Goal: Book appointment/travel/reservation

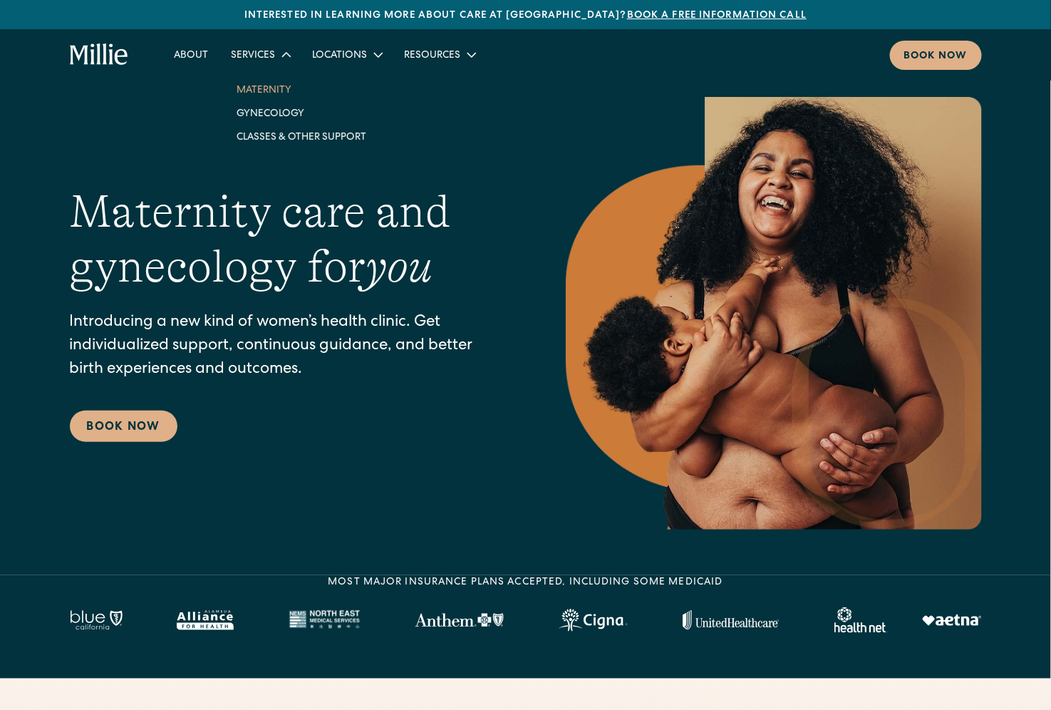
click at [269, 86] on link "Maternity" at bounding box center [301, 90] width 152 height 24
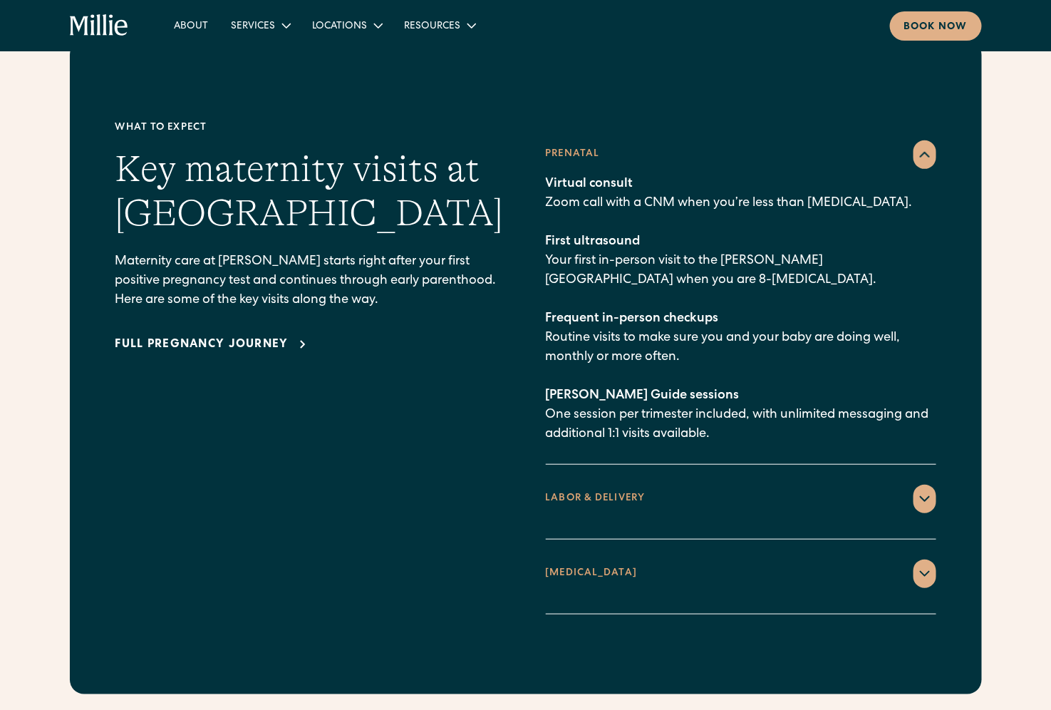
scroll to position [2014, 0]
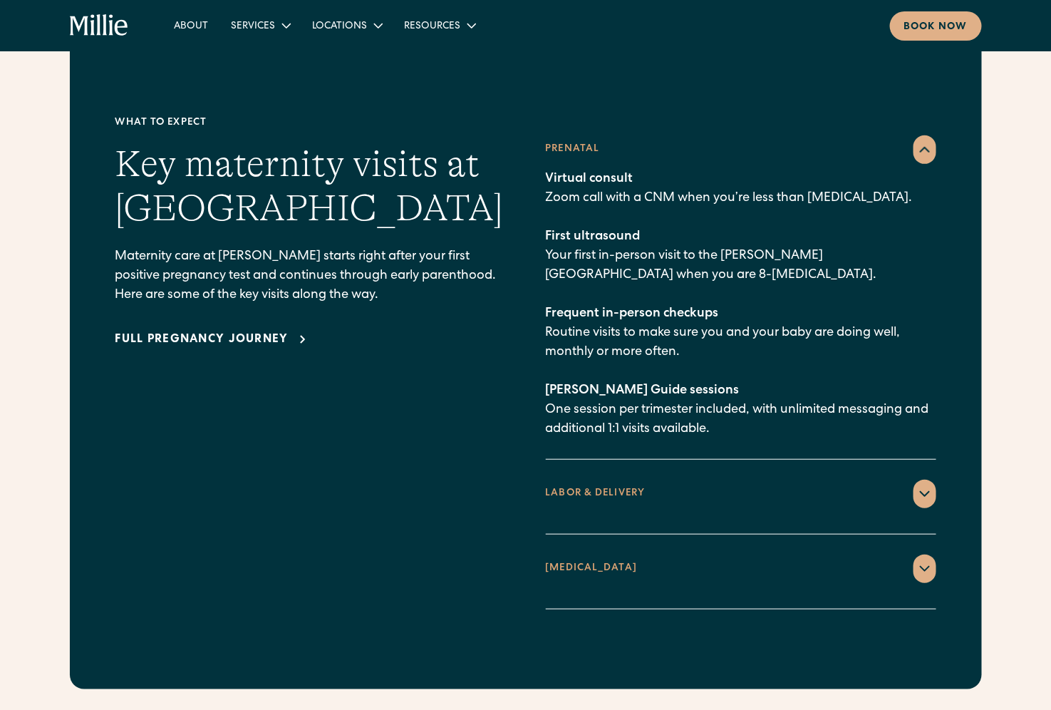
click at [928, 492] on icon at bounding box center [925, 494] width 9 height 4
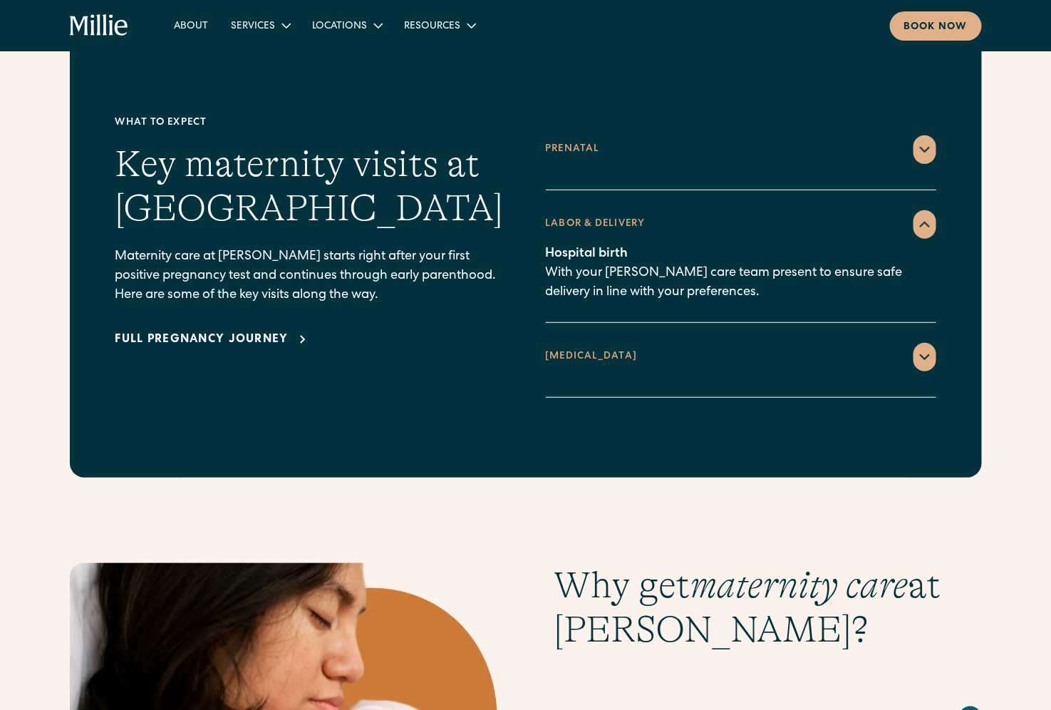
click at [916, 343] on div at bounding box center [925, 357] width 23 height 29
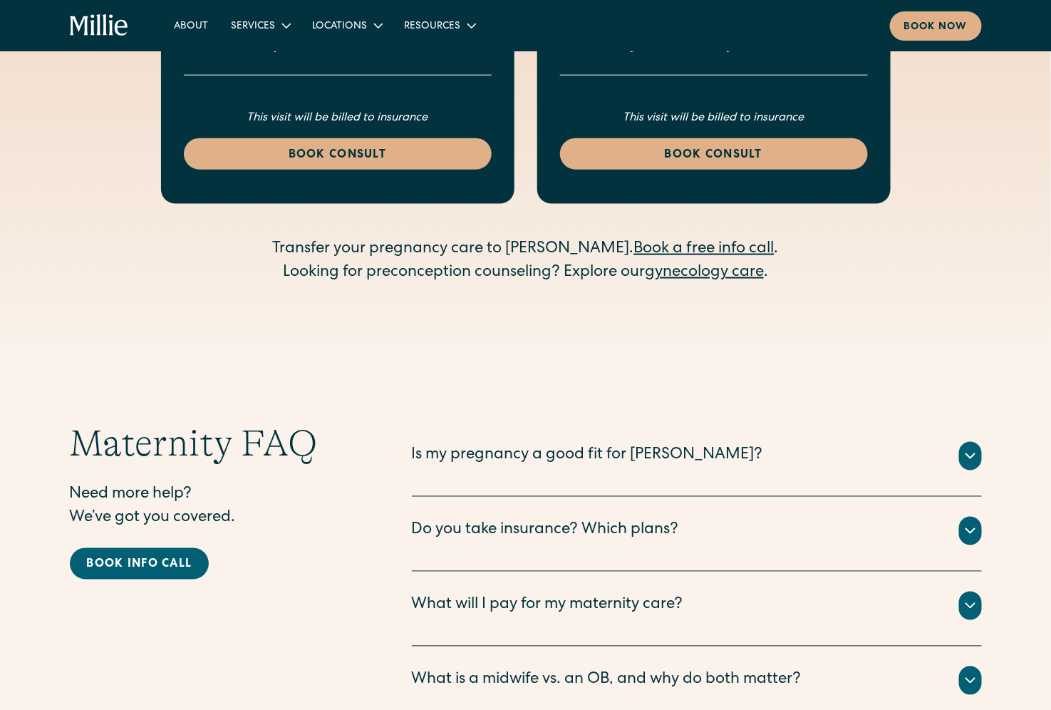
scroll to position [4470, 0]
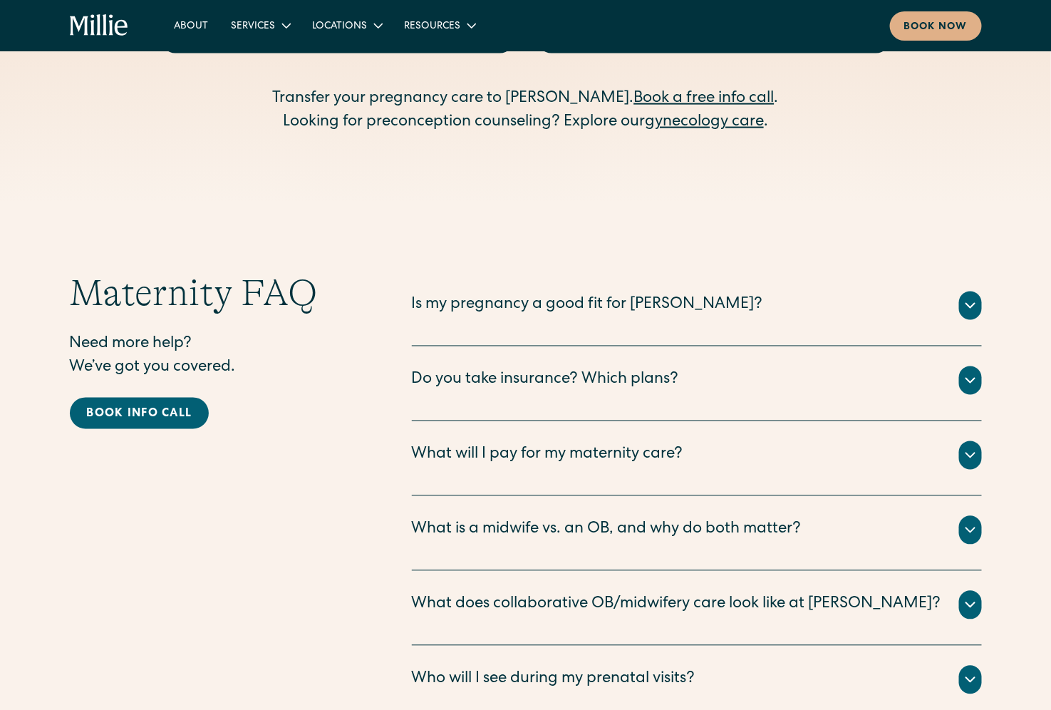
click at [671, 346] on div "Do you take insurance? Which plans? We are currently accepting all PPO and HMO …" at bounding box center [697, 383] width 570 height 75
click at [971, 372] on icon at bounding box center [970, 380] width 17 height 17
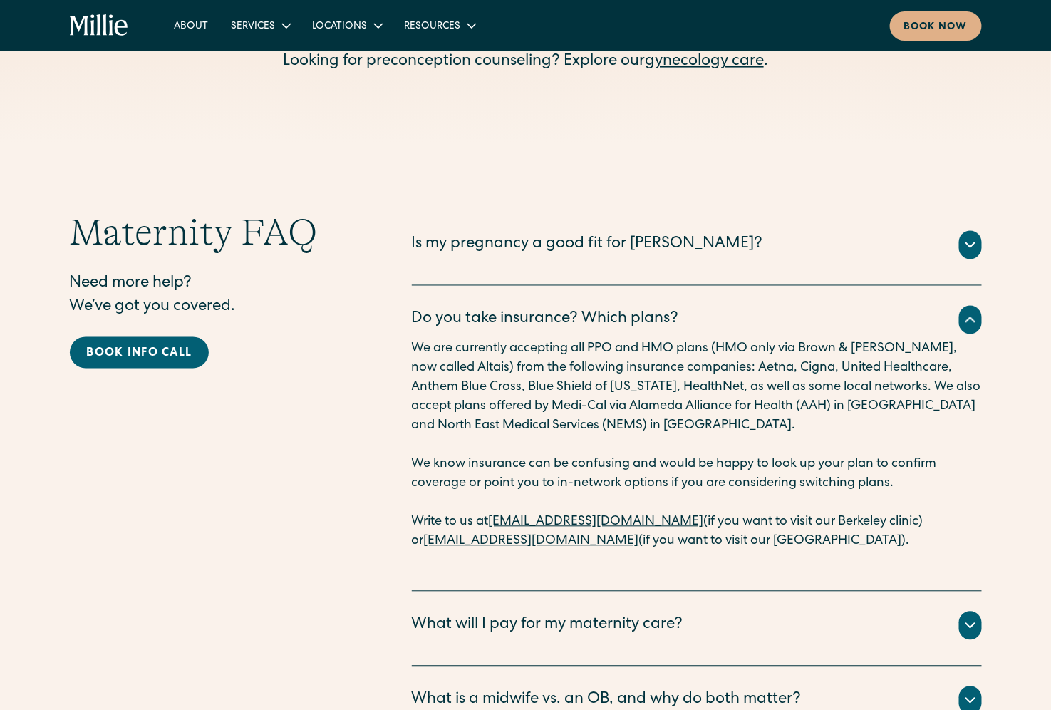
scroll to position [4585, 0]
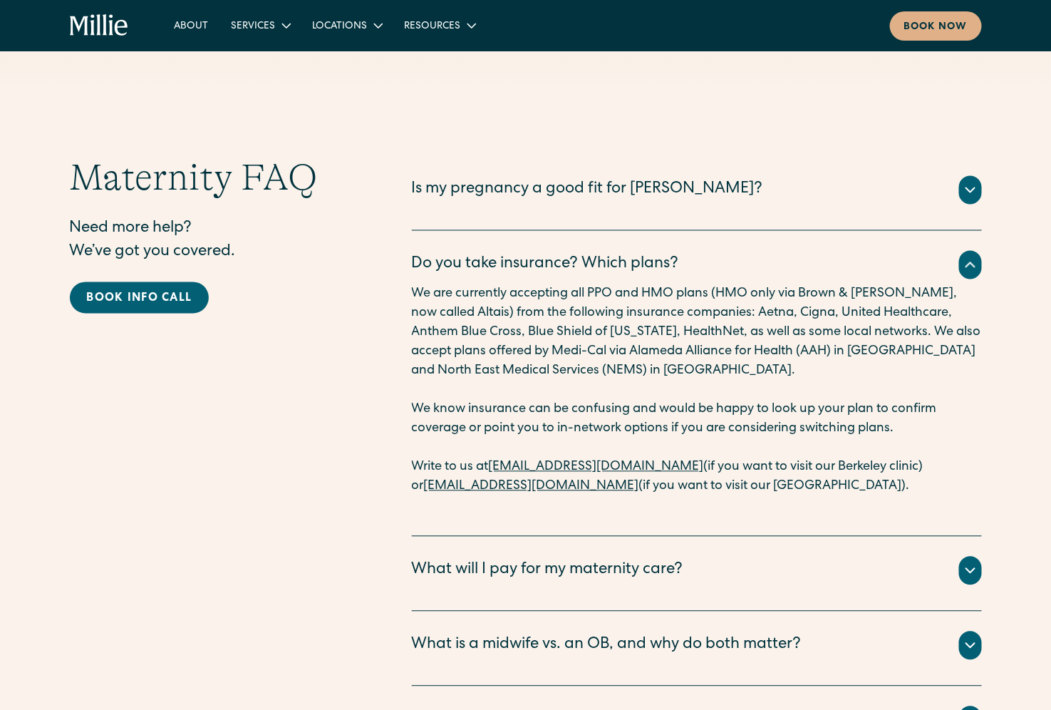
click at [525, 559] on div "What will I pay for my maternity care?" at bounding box center [547, 571] width 271 height 24
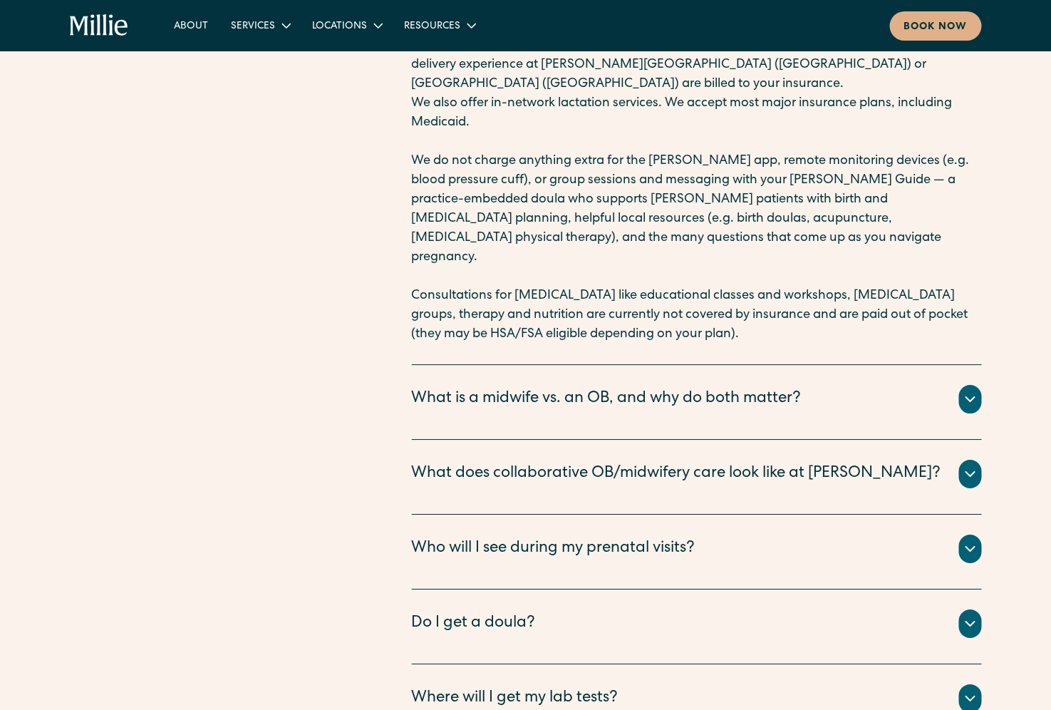
scroll to position [5155, 0]
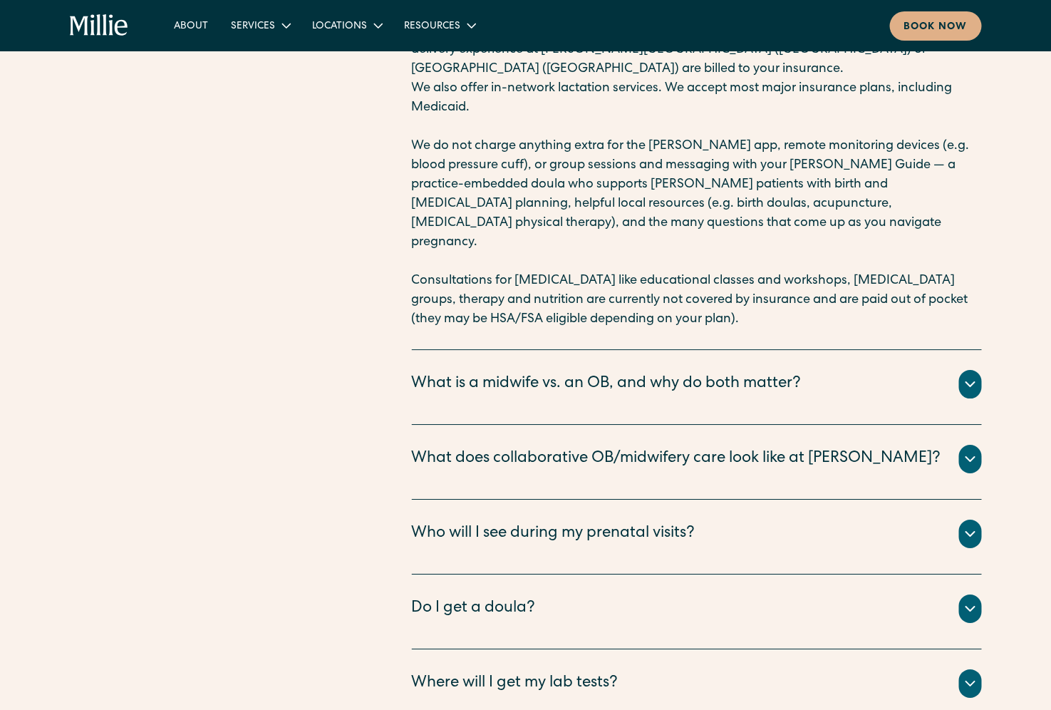
click at [725, 519] on div "Who will I see during my prenatal visits?" at bounding box center [697, 533] width 570 height 29
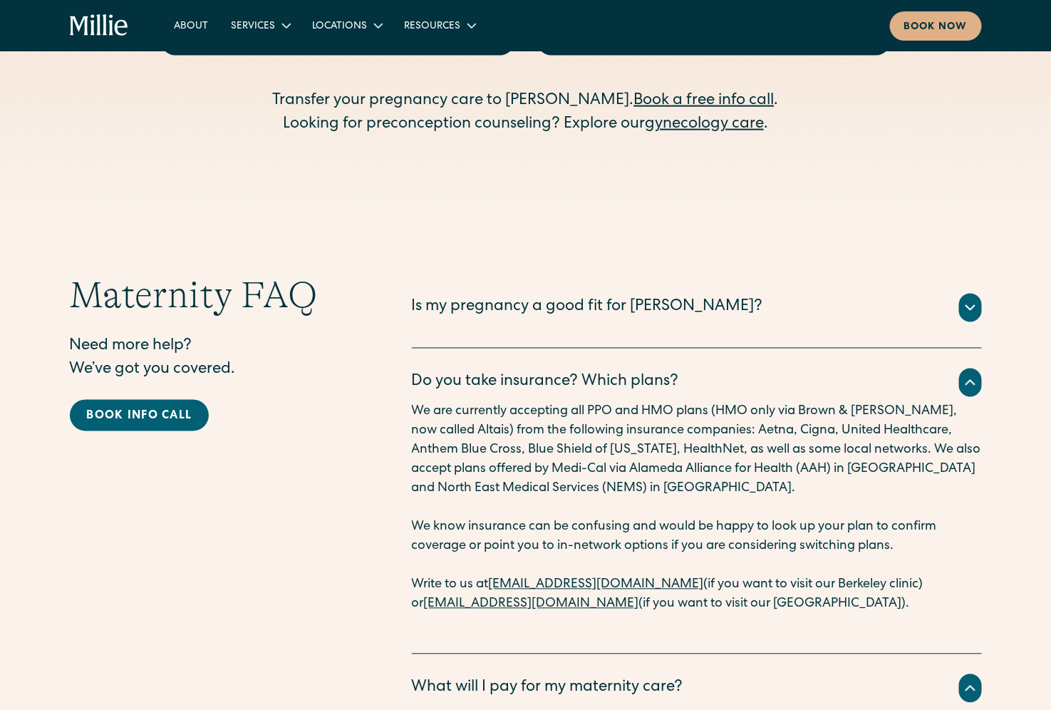
scroll to position [4469, 0]
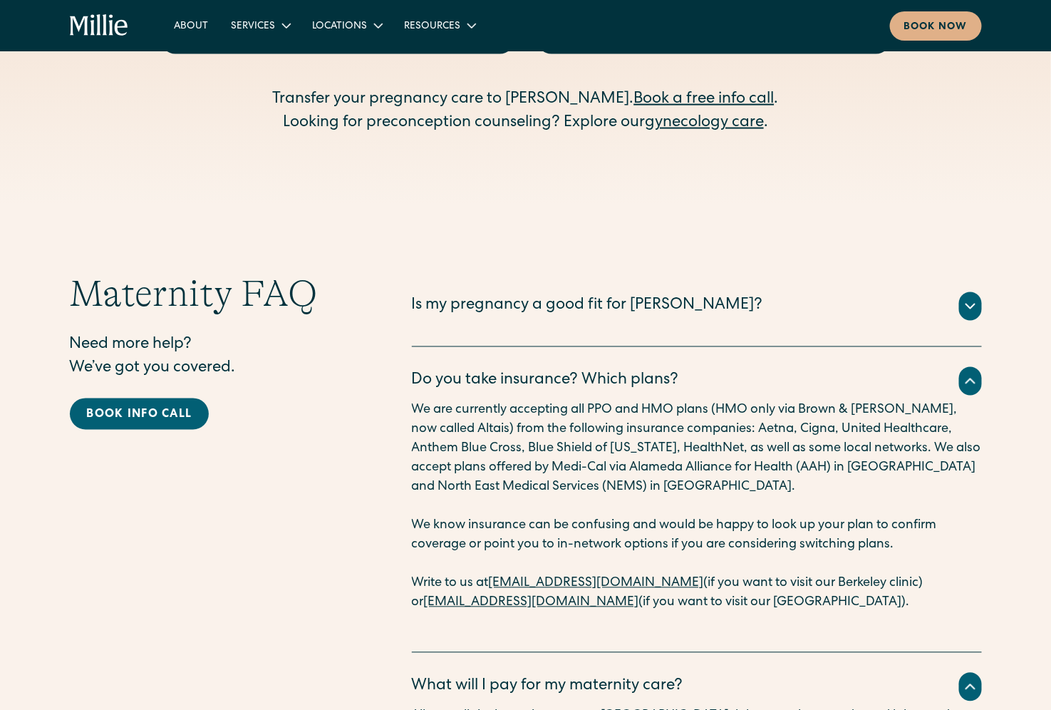
click at [971, 298] on icon at bounding box center [970, 306] width 17 height 17
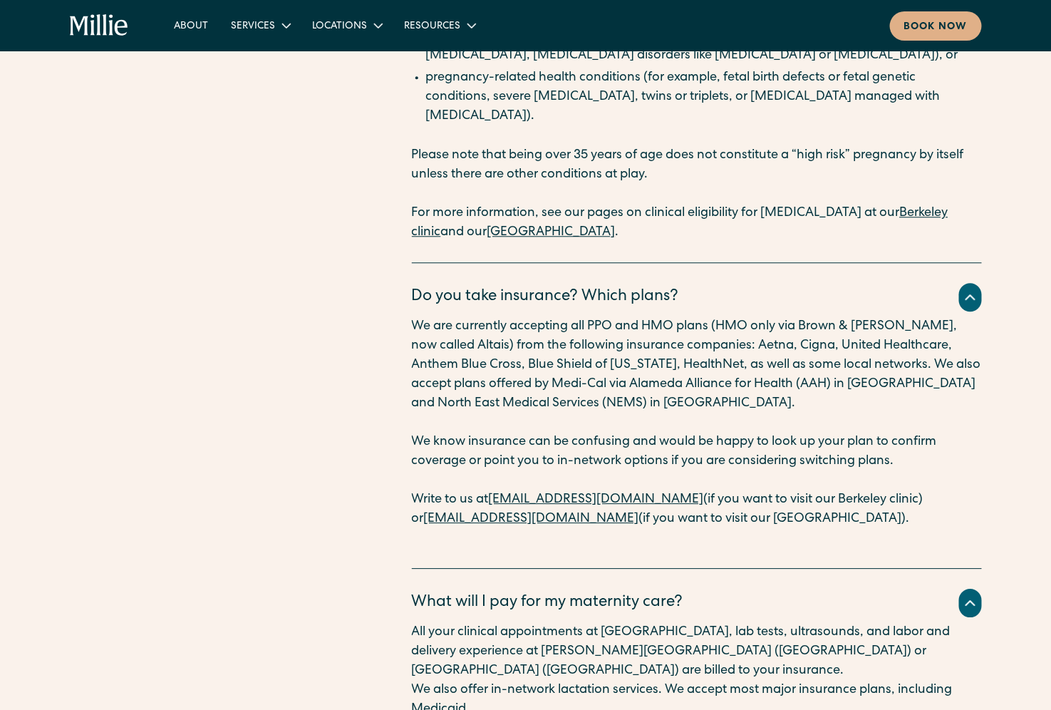
scroll to position [4939, 0]
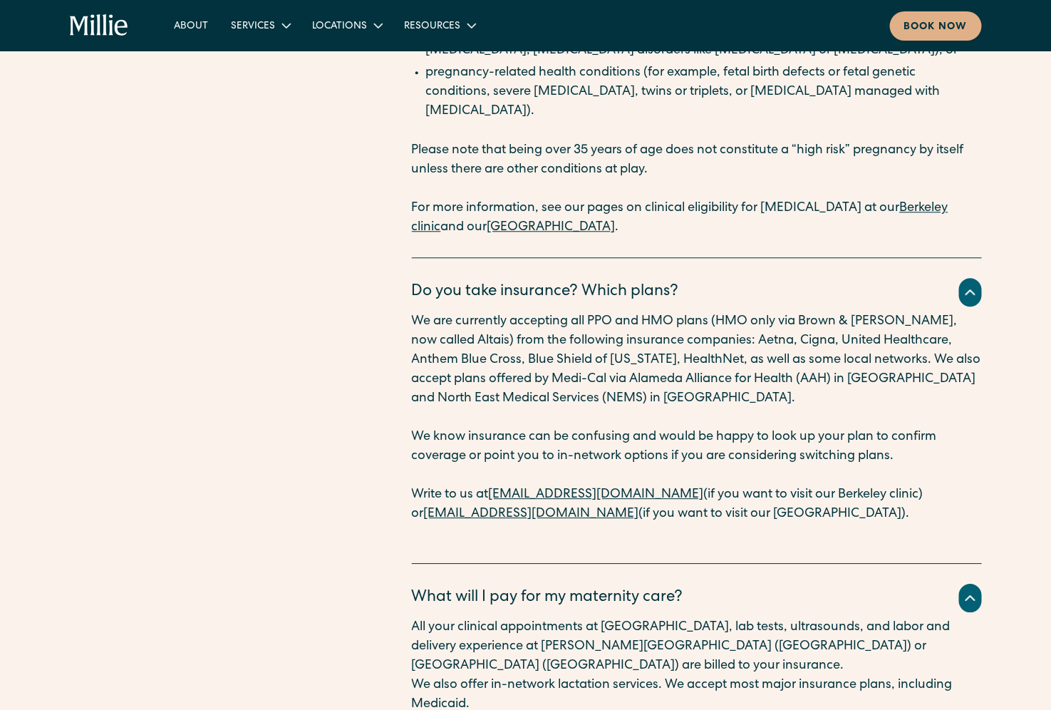
click at [799, 278] on div "Do you take insurance? Which plans?" at bounding box center [697, 292] width 570 height 29
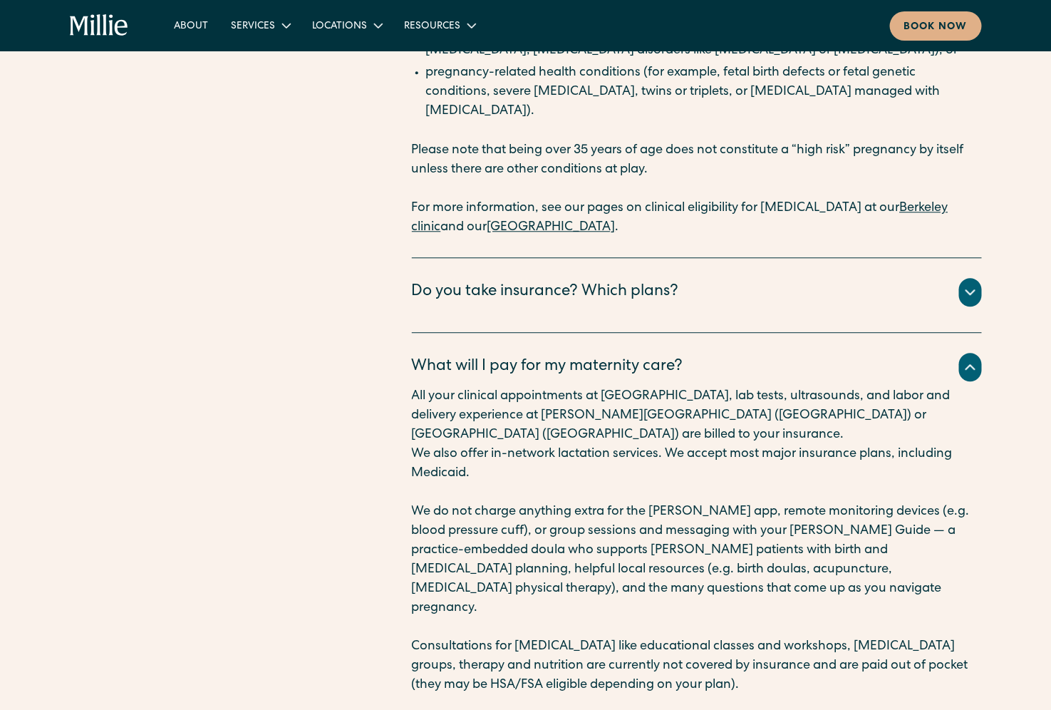
click at [765, 353] on div "What will I pay for my maternity care?" at bounding box center [697, 367] width 570 height 29
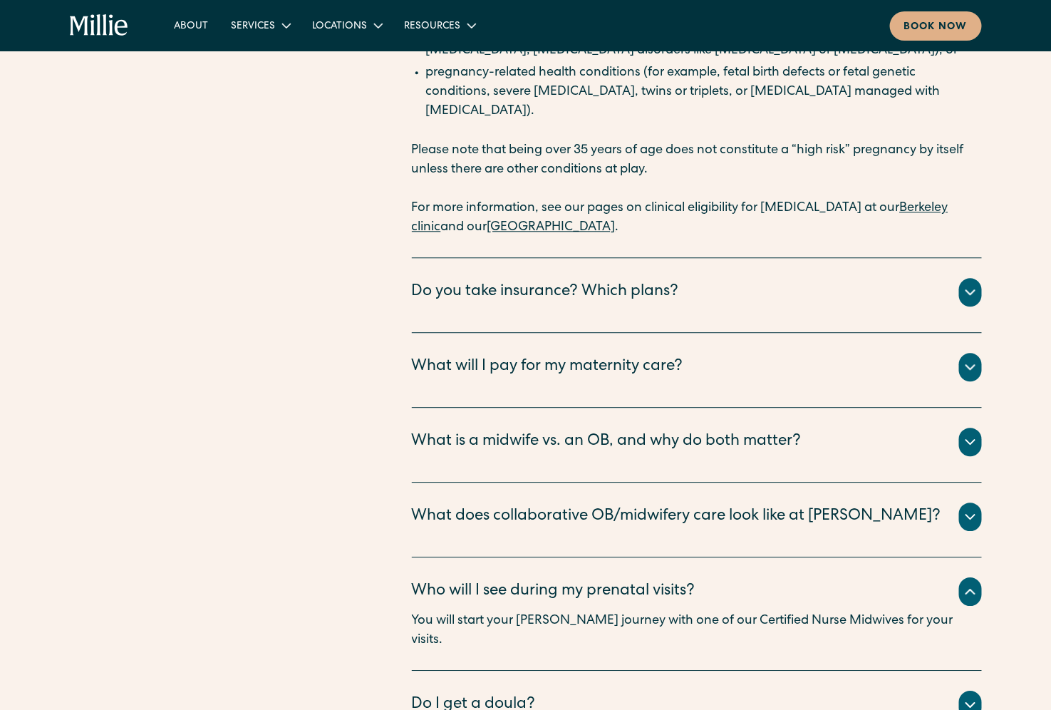
click at [809, 428] on div "What is a midwife vs. an OB, and why do both matter?" at bounding box center [697, 442] width 570 height 29
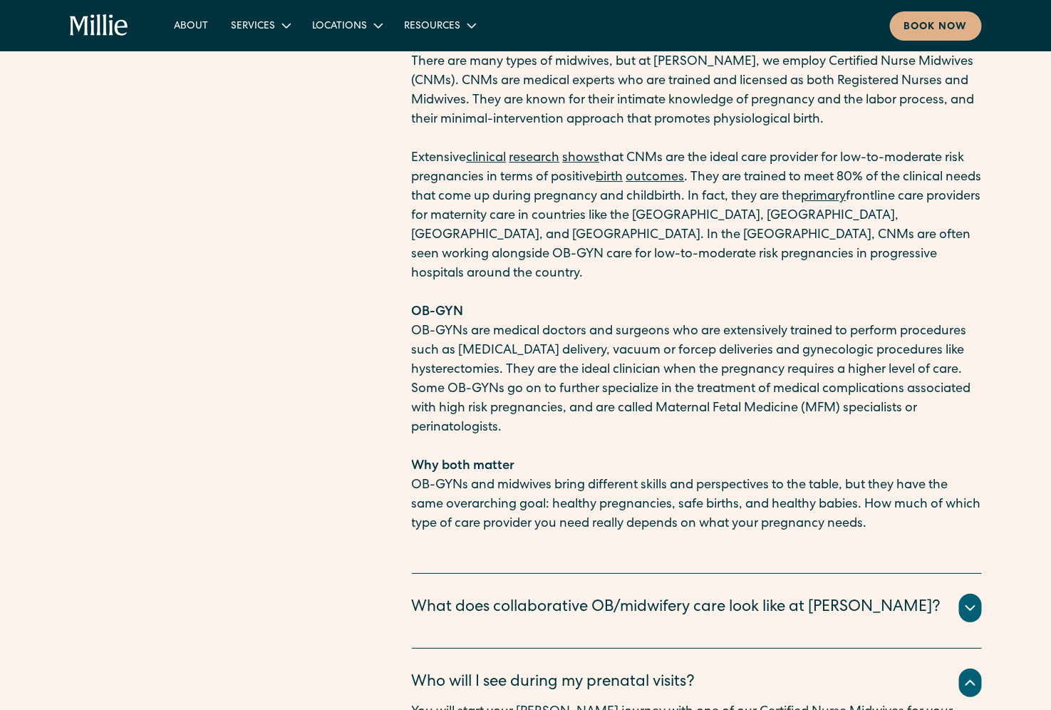
scroll to position [5373, 0]
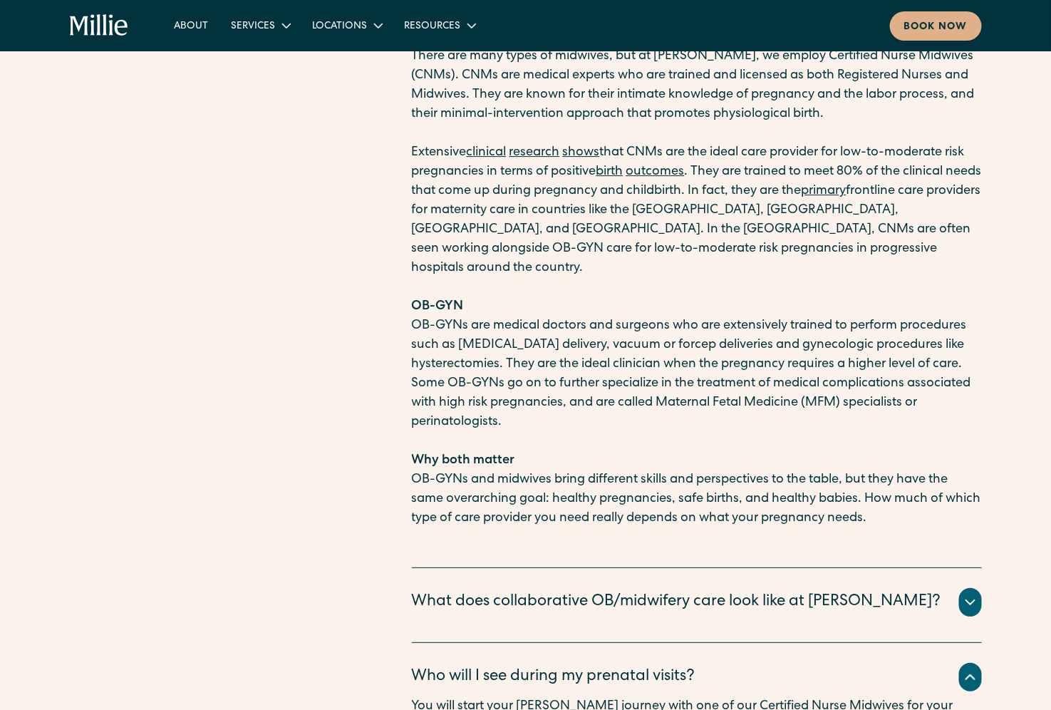
click at [620, 568] on div "What does collaborative OB/midwifery care look like at Millie? The vast majorit…" at bounding box center [697, 605] width 570 height 75
click at [638, 591] on div "What does collaborative OB/midwifery care look like at Millie?" at bounding box center [676, 603] width 529 height 24
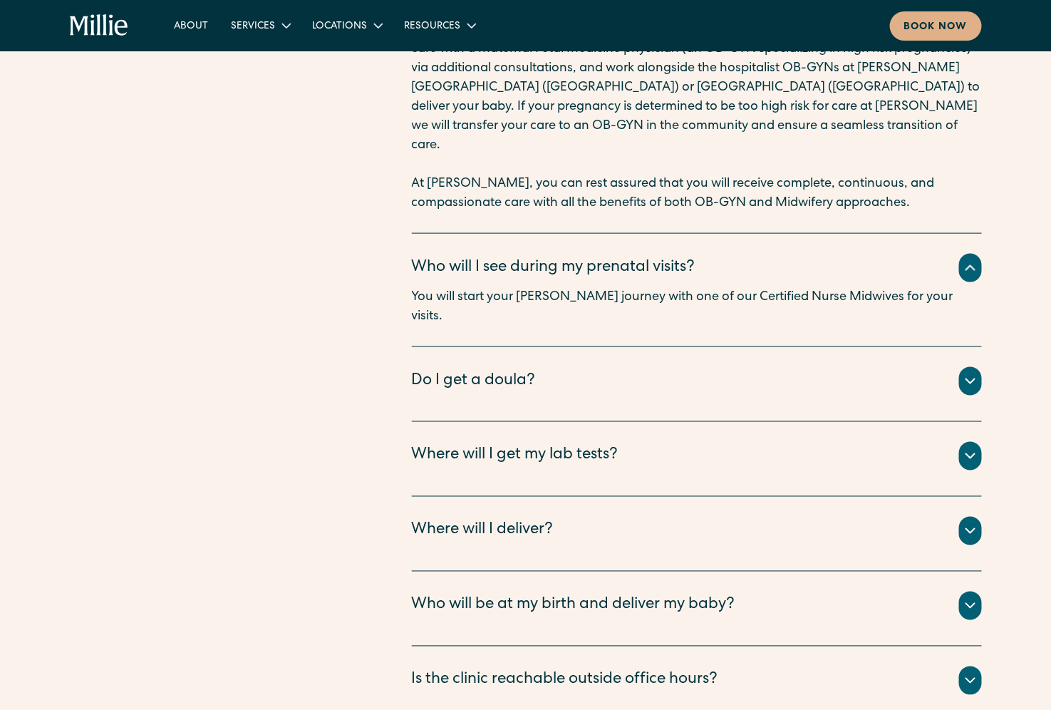
scroll to position [6183, 0]
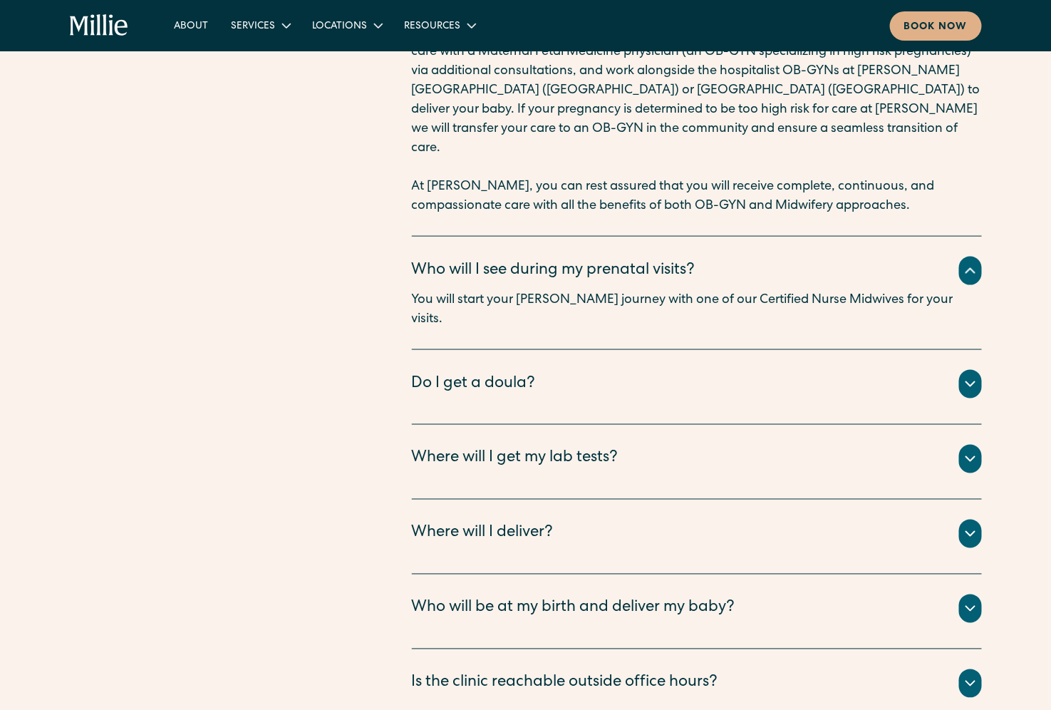
click at [676, 519] on div "Where will I deliver?" at bounding box center [697, 533] width 570 height 29
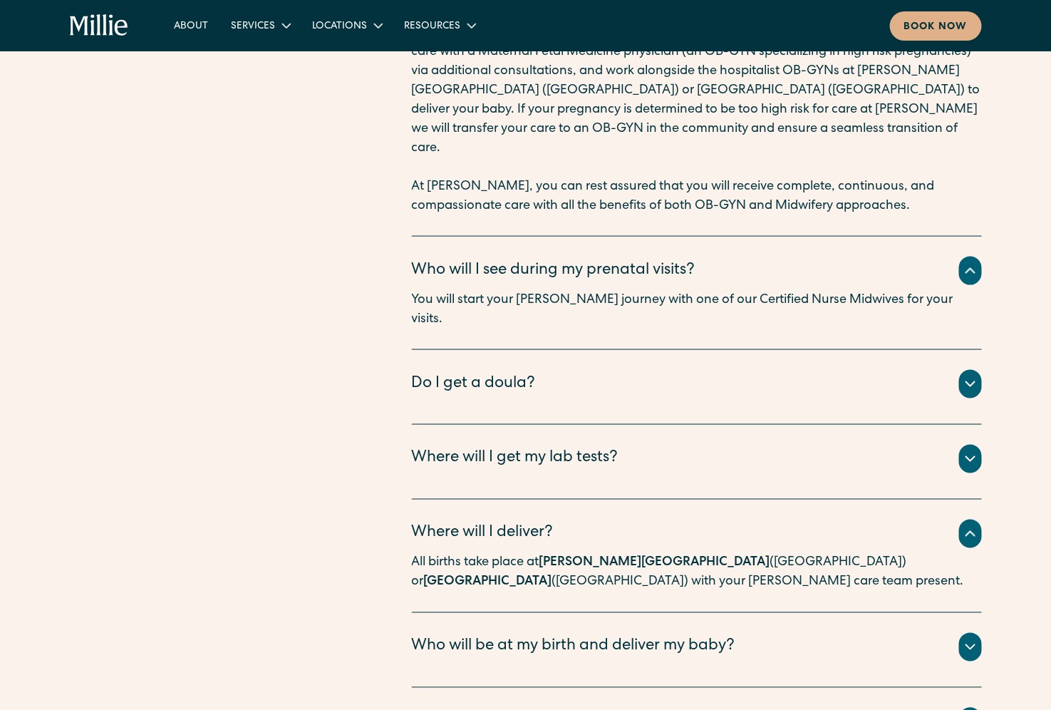
click at [676, 519] on div "Where will I deliver?" at bounding box center [697, 533] width 570 height 29
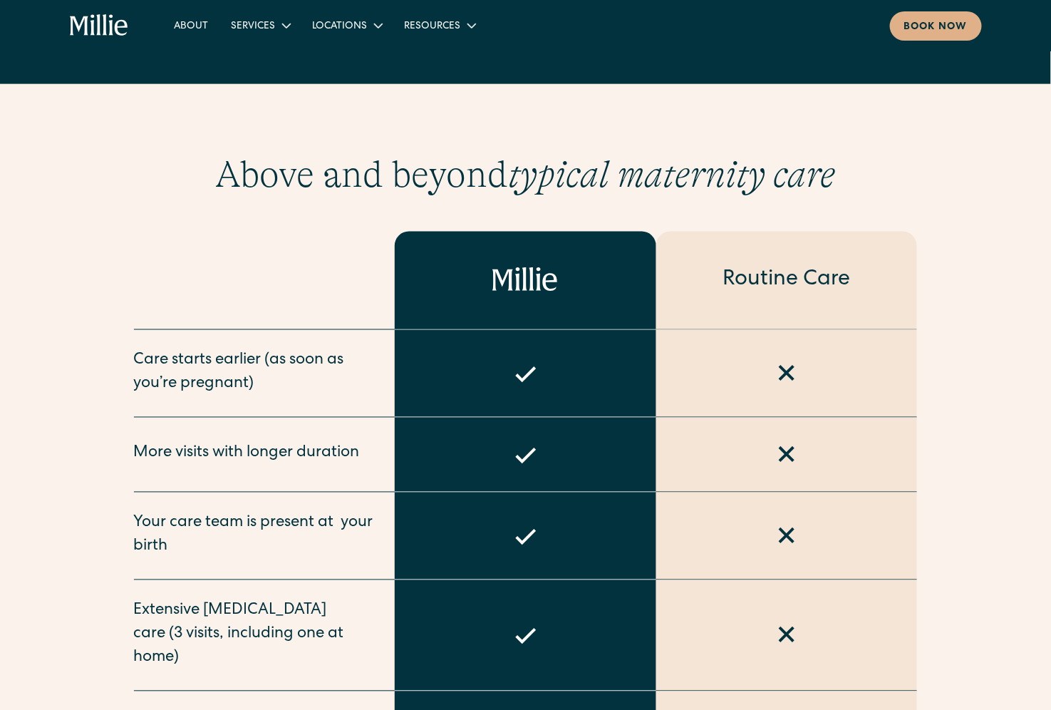
scroll to position [0, 0]
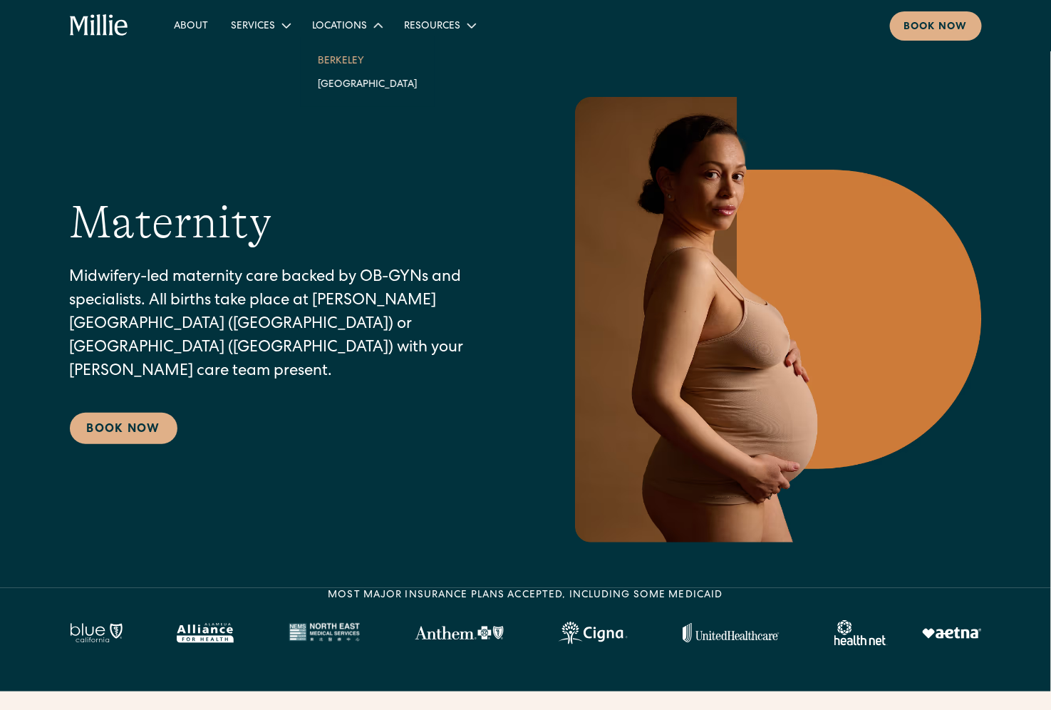
click at [358, 60] on link "Berkeley" at bounding box center [367, 60] width 123 height 24
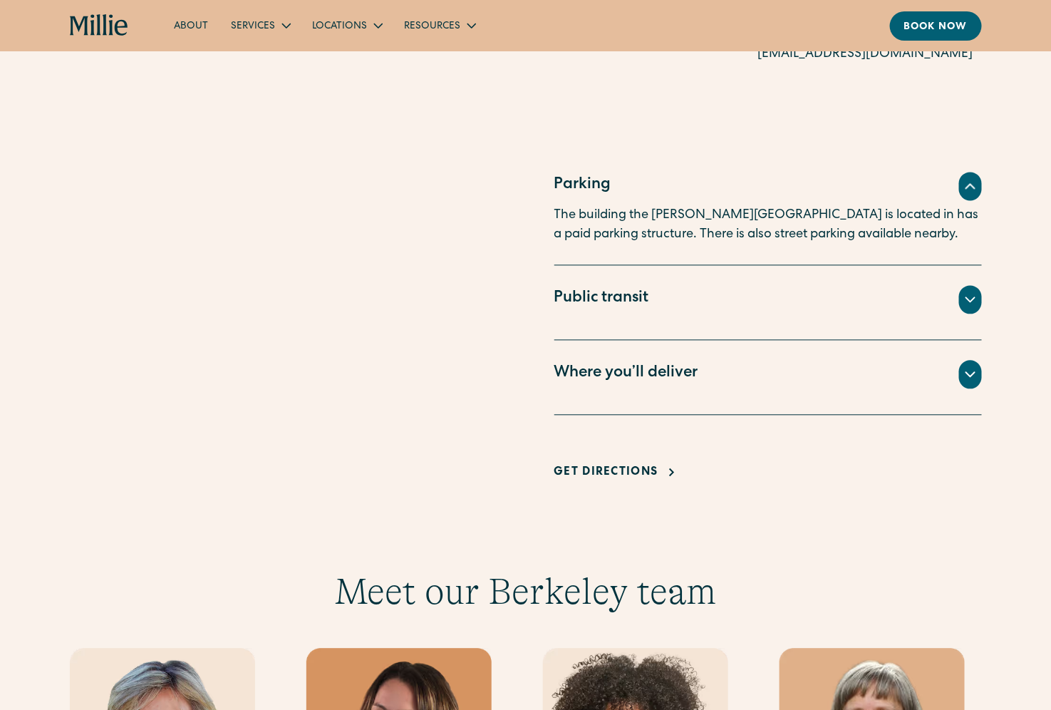
scroll to position [684, 0]
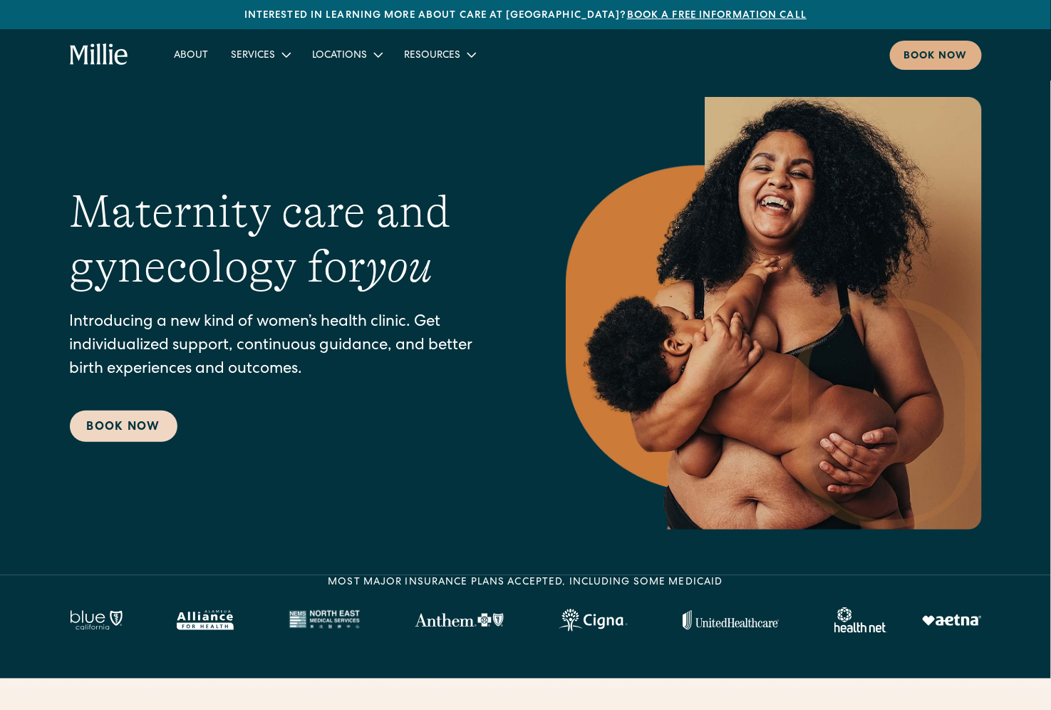
click at [109, 430] on link "Book Now" at bounding box center [124, 425] width 108 height 31
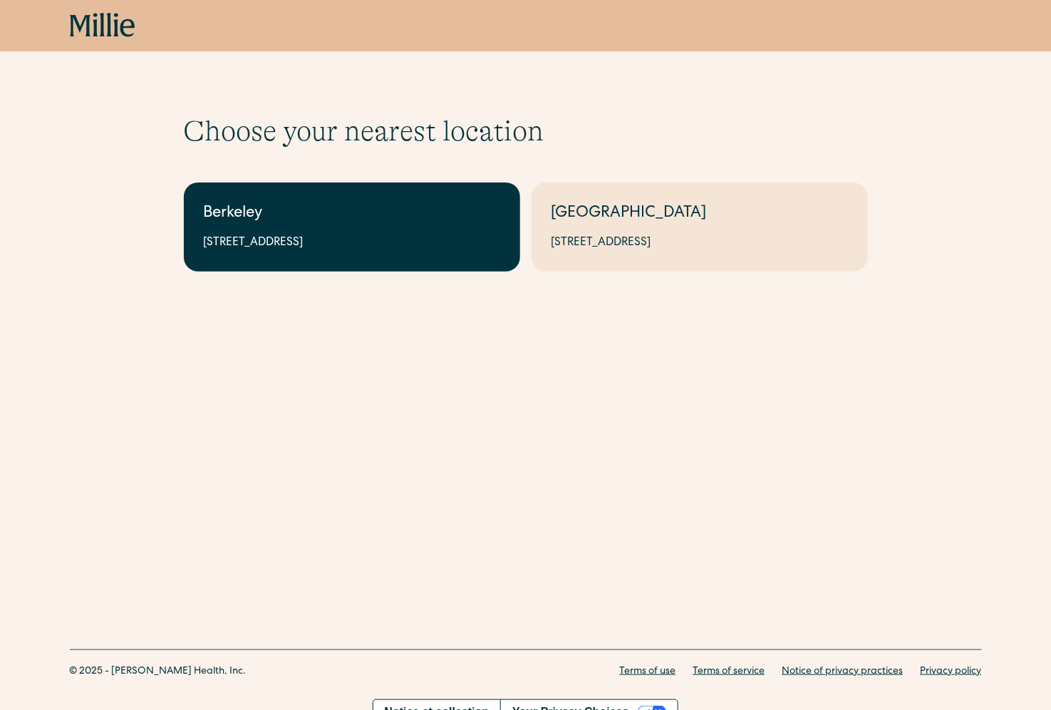
click at [300, 235] on div "2999 Regent St, Suite 524, Berkeley, CA 94705" at bounding box center [352, 242] width 296 height 17
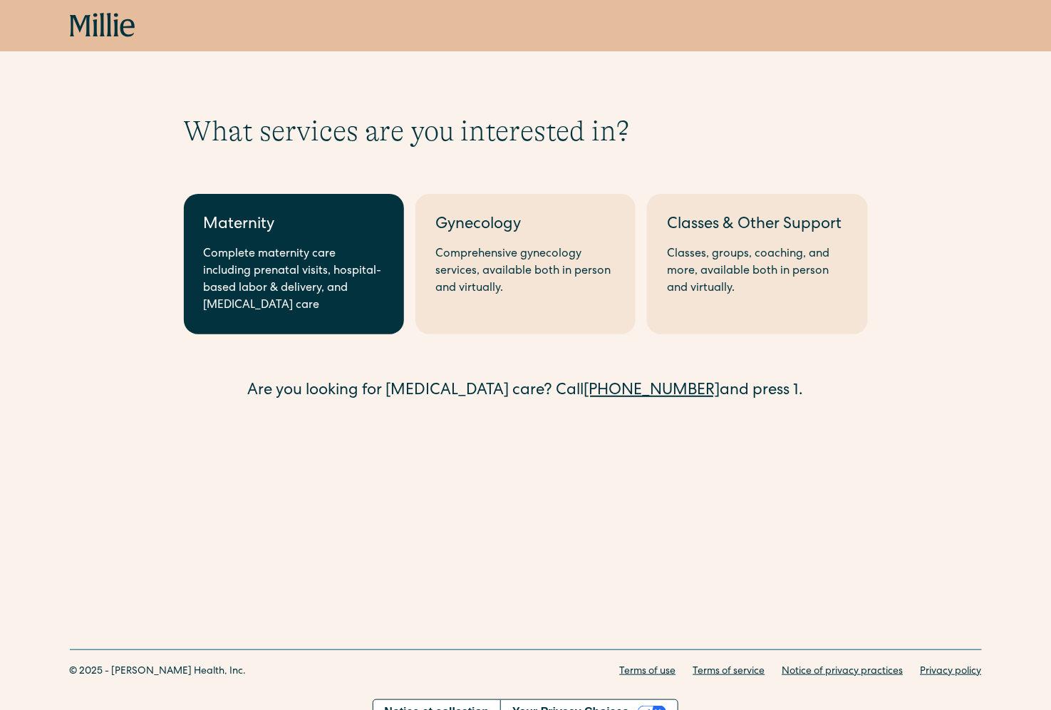
click at [286, 258] on div "Complete maternity care including prenatal visits, hospital-based labor & deliv…" at bounding box center [294, 280] width 180 height 68
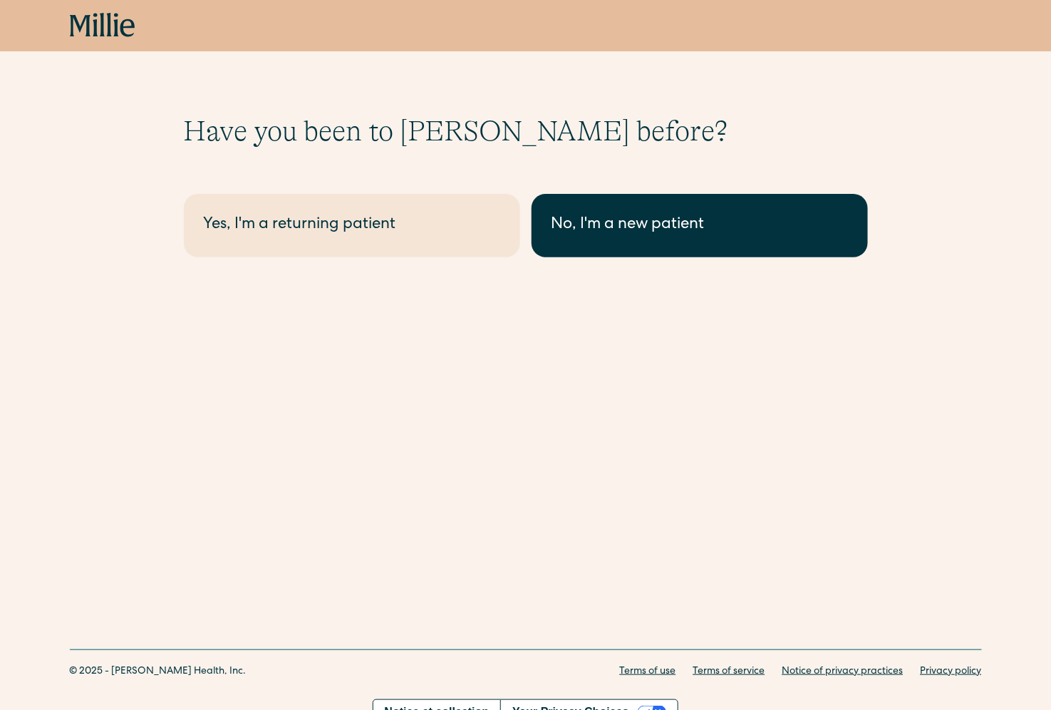
click at [632, 246] on link "No, I'm a new patient" at bounding box center [700, 225] width 336 height 63
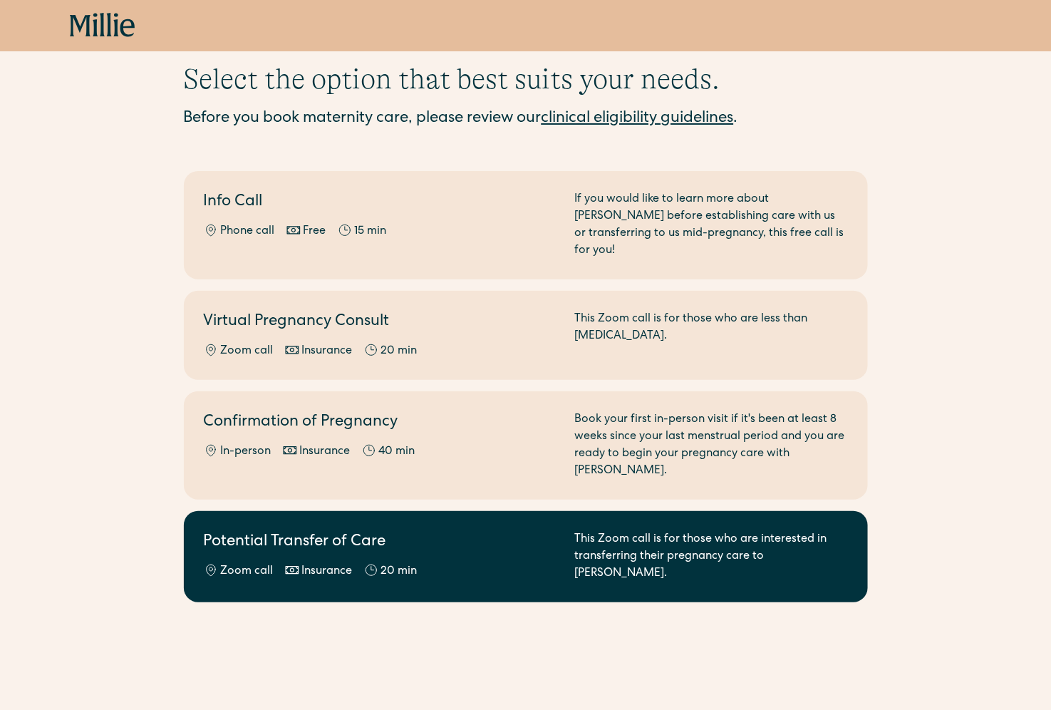
scroll to position [51, 0]
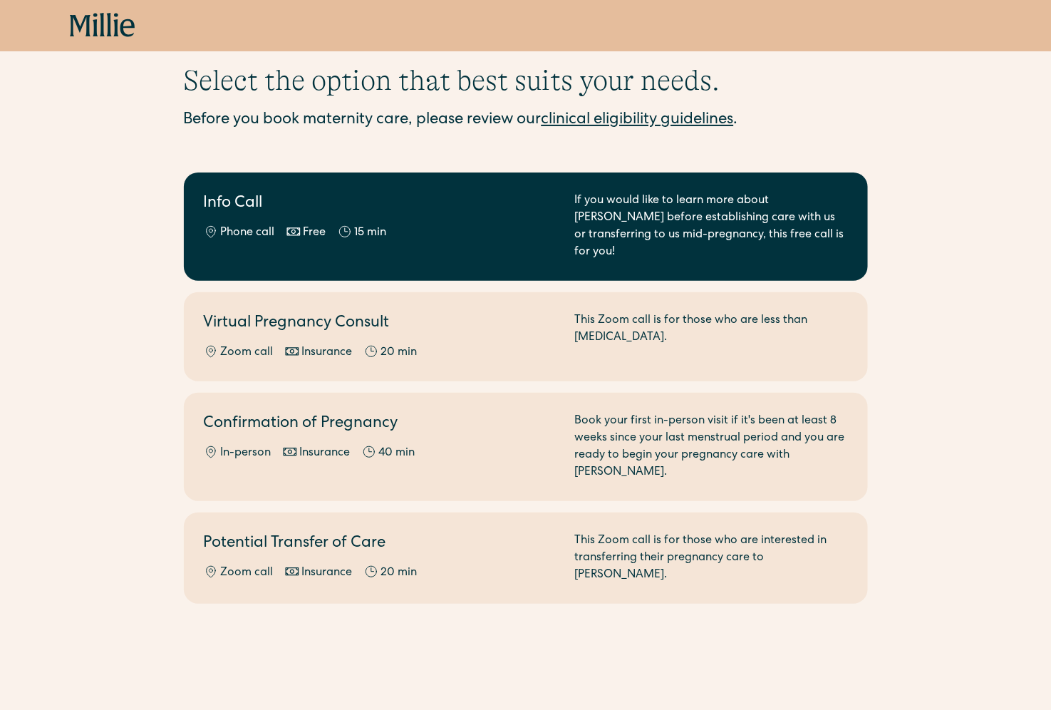
click at [440, 228] on div "Phone call Free 15 min" at bounding box center [381, 232] width 354 height 17
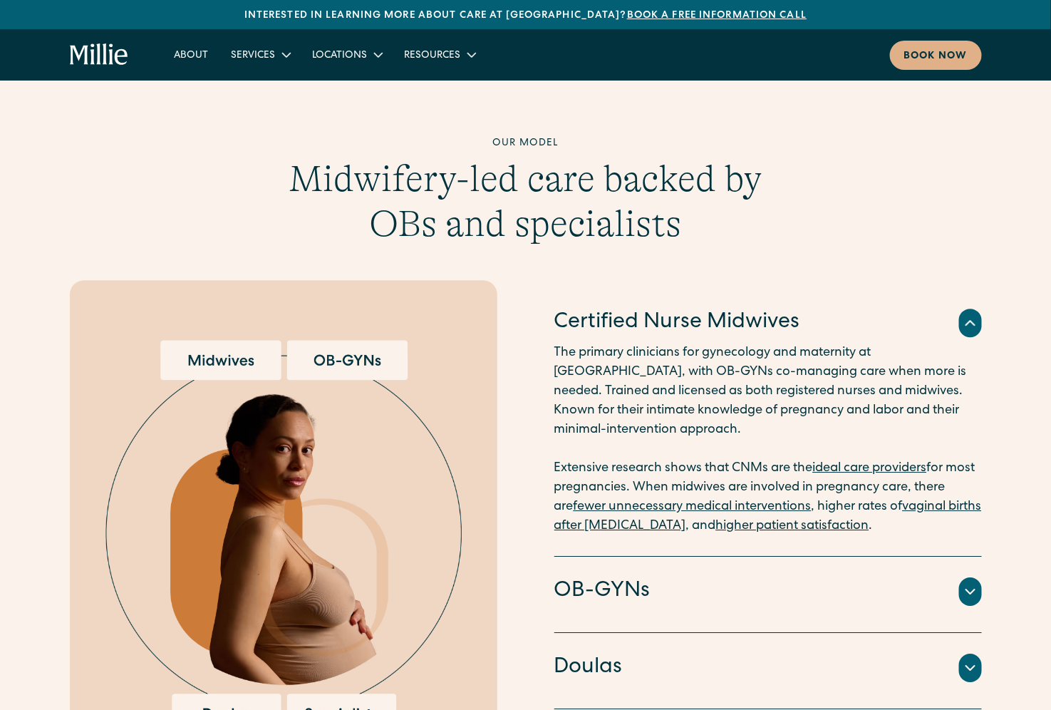
scroll to position [1387, 0]
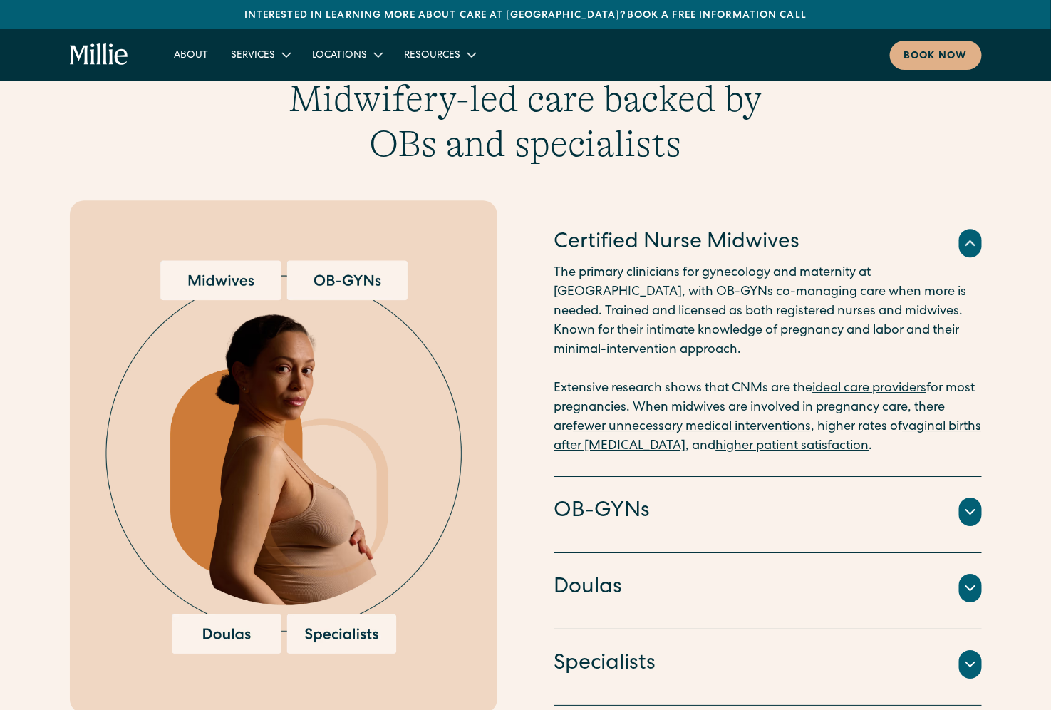
click at [765, 497] on div "OB-GYNs" at bounding box center [768, 512] width 428 height 30
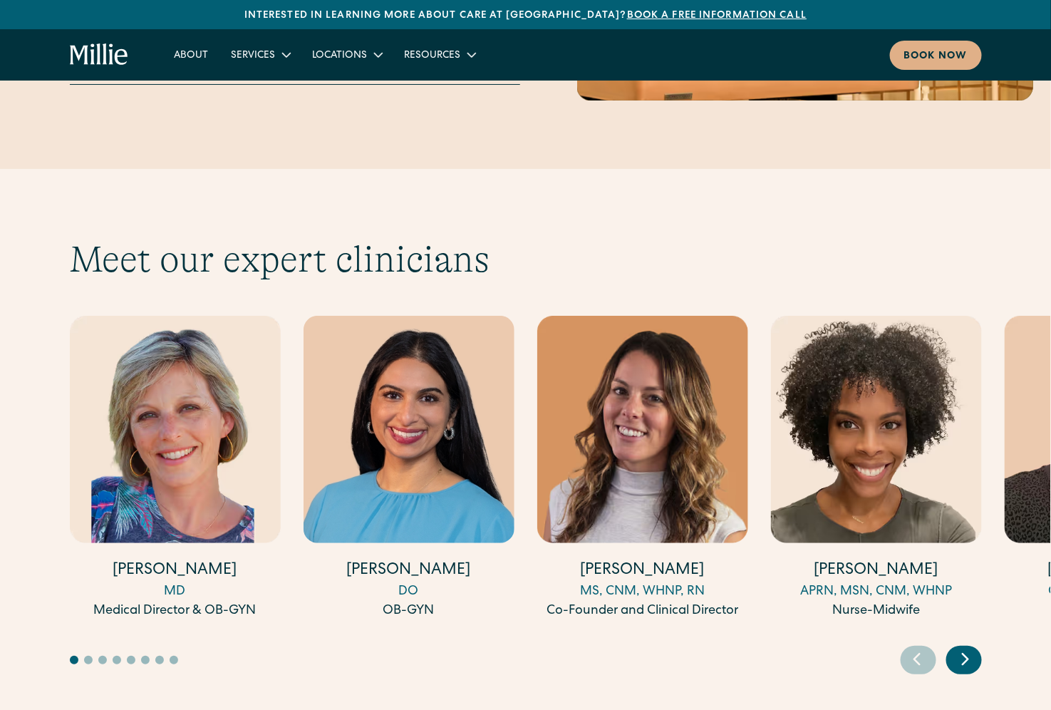
scroll to position [3772, 0]
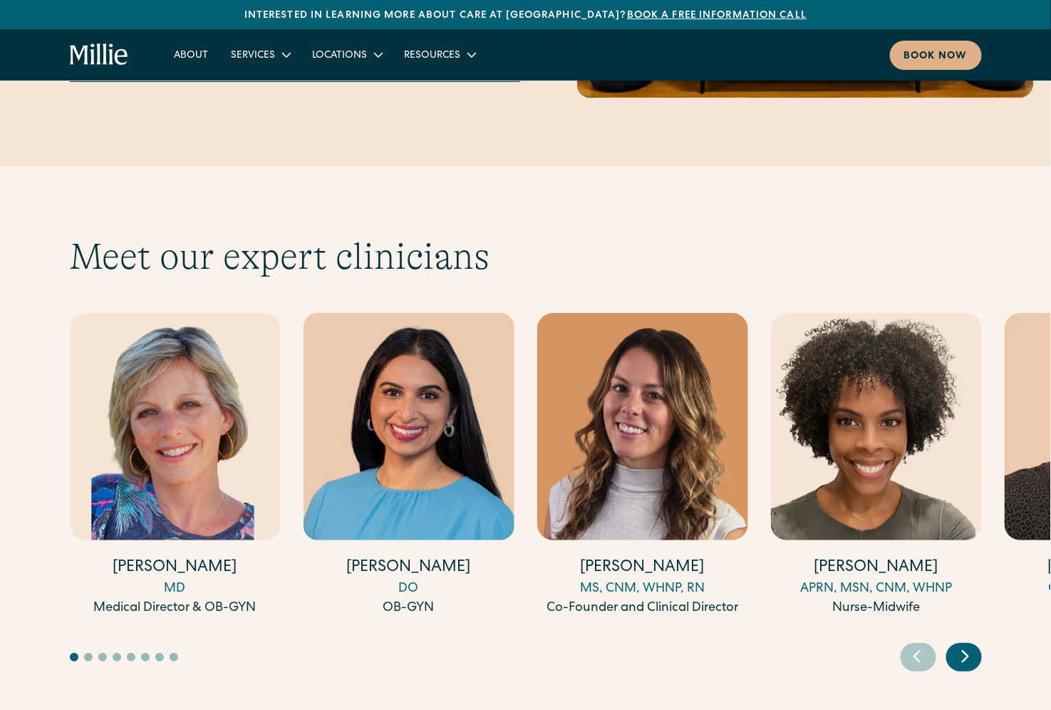
click at [967, 651] on icon "Next slide" at bounding box center [966, 656] width 6 height 11
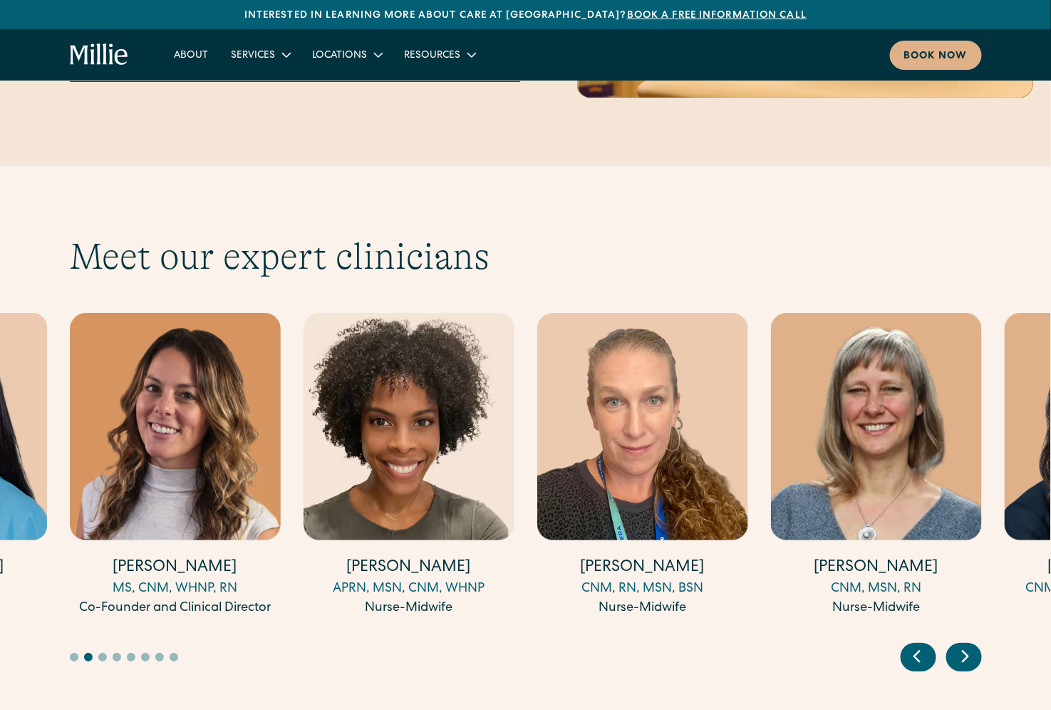
click at [967, 651] on icon "Next slide" at bounding box center [966, 656] width 6 height 11
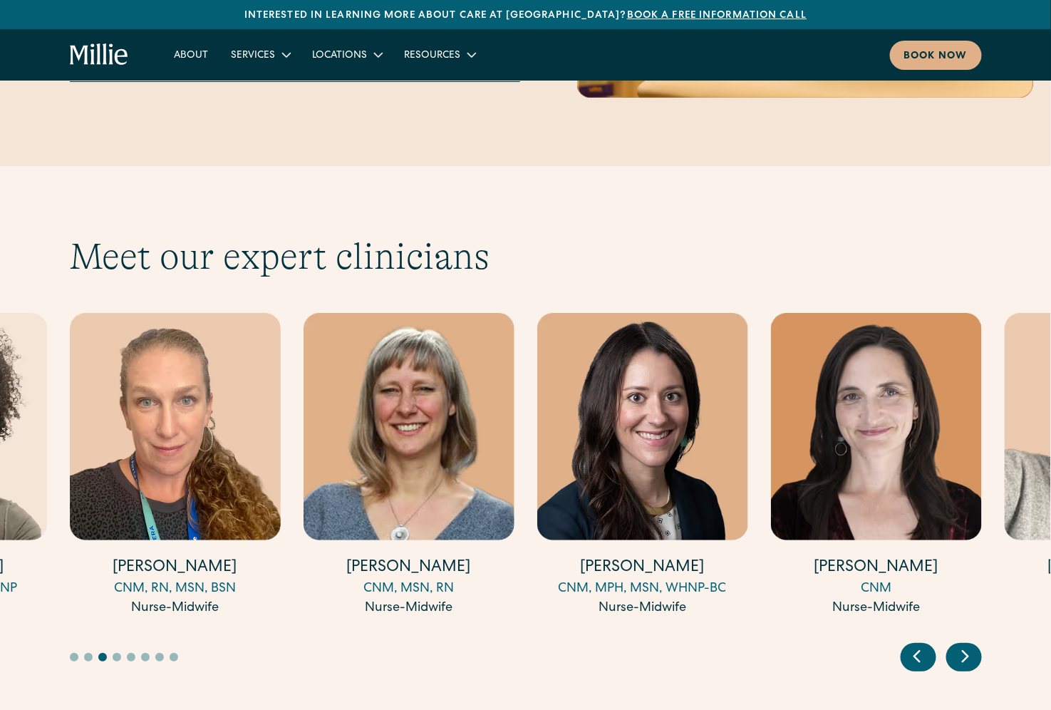
click at [967, 651] on icon "Next slide" at bounding box center [966, 656] width 6 height 11
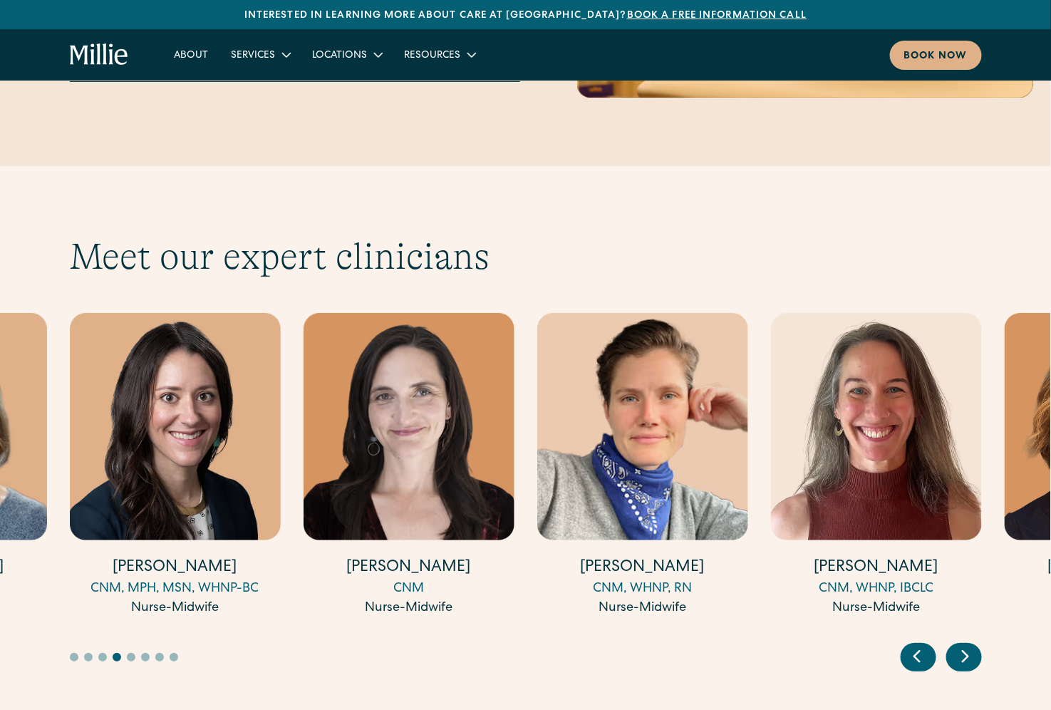
click at [967, 651] on icon "Next slide" at bounding box center [966, 656] width 6 height 11
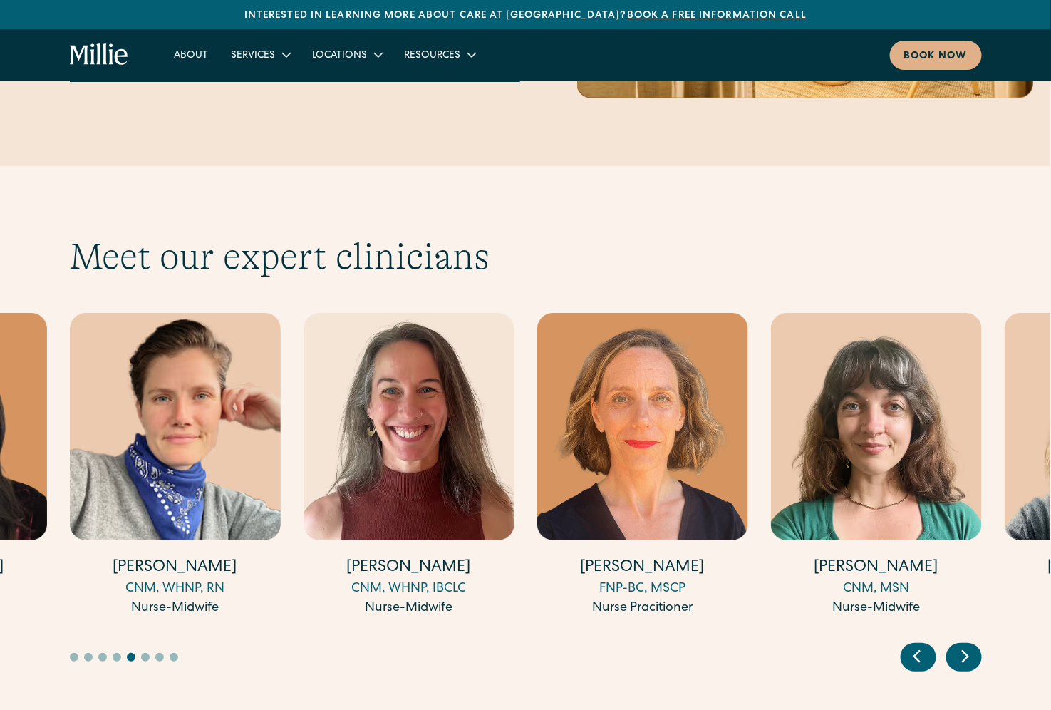
click at [967, 651] on icon "Next slide" at bounding box center [966, 656] width 6 height 11
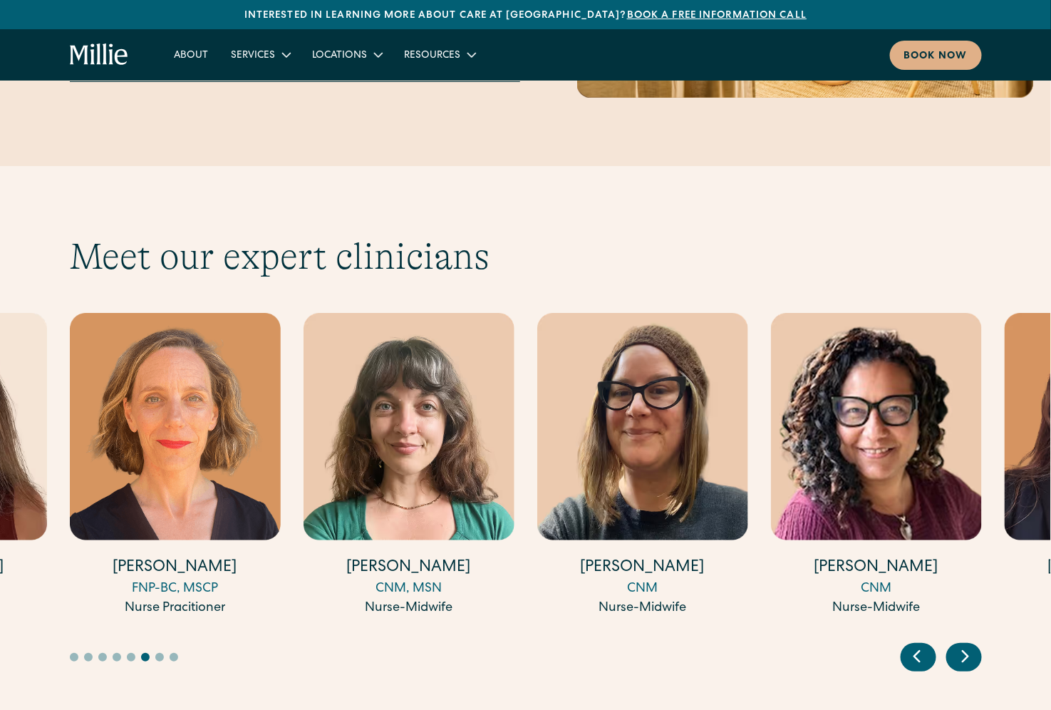
click at [967, 651] on icon "Next slide" at bounding box center [966, 656] width 6 height 11
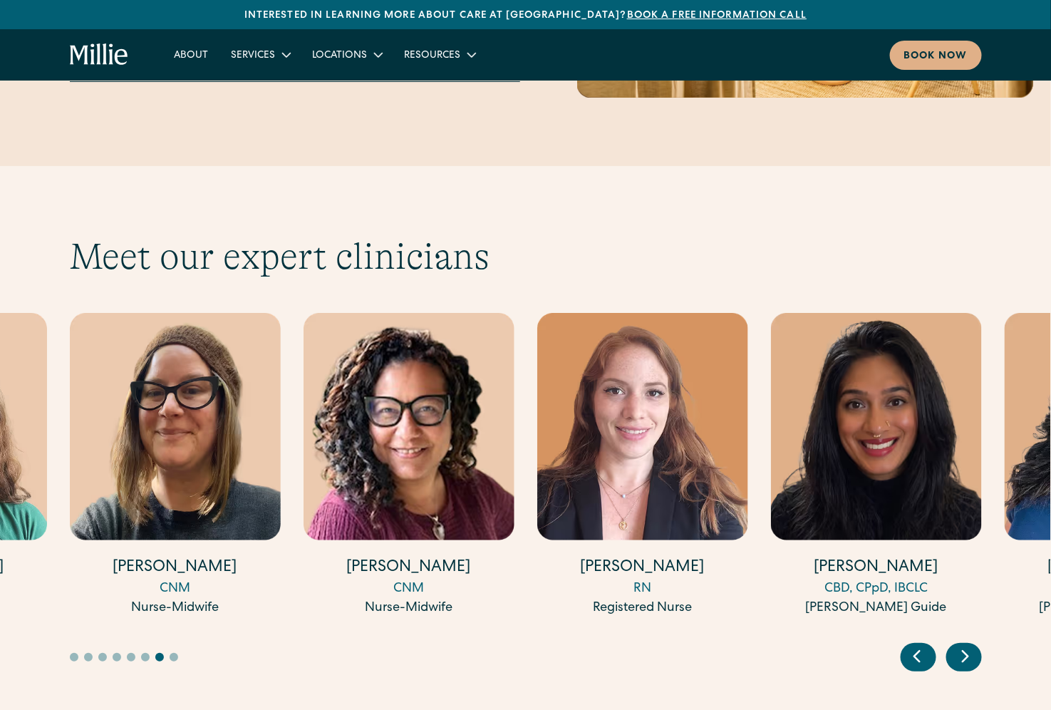
click at [967, 651] on icon "Next slide" at bounding box center [966, 656] width 6 height 11
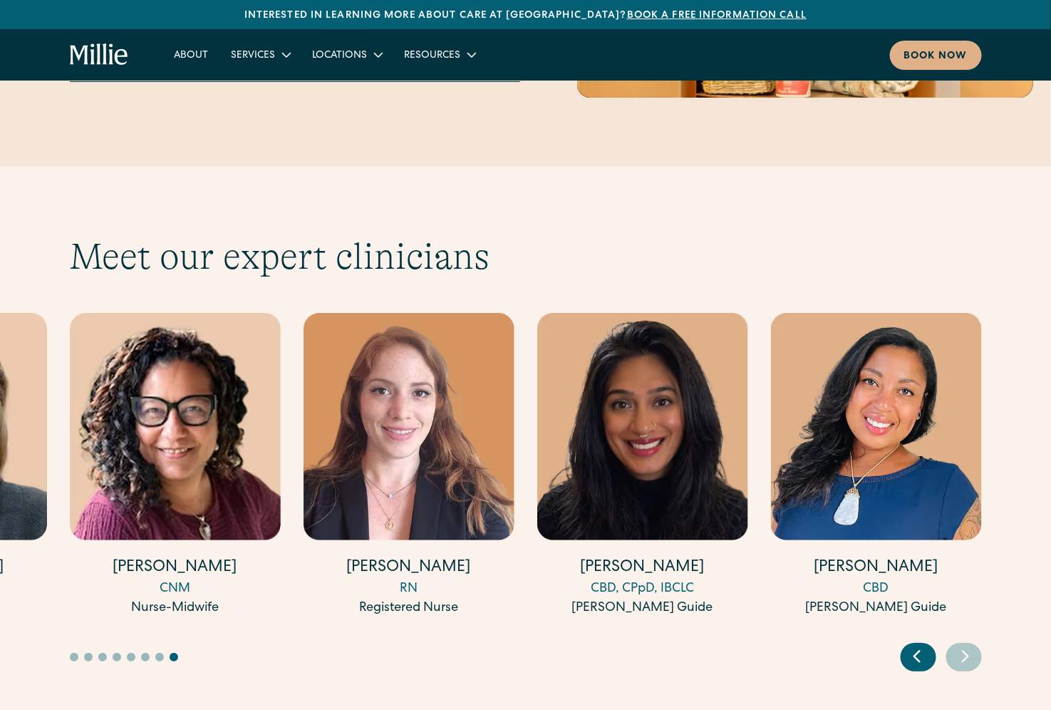
click at [909, 645] on icon "Previous slide" at bounding box center [916, 656] width 21 height 22
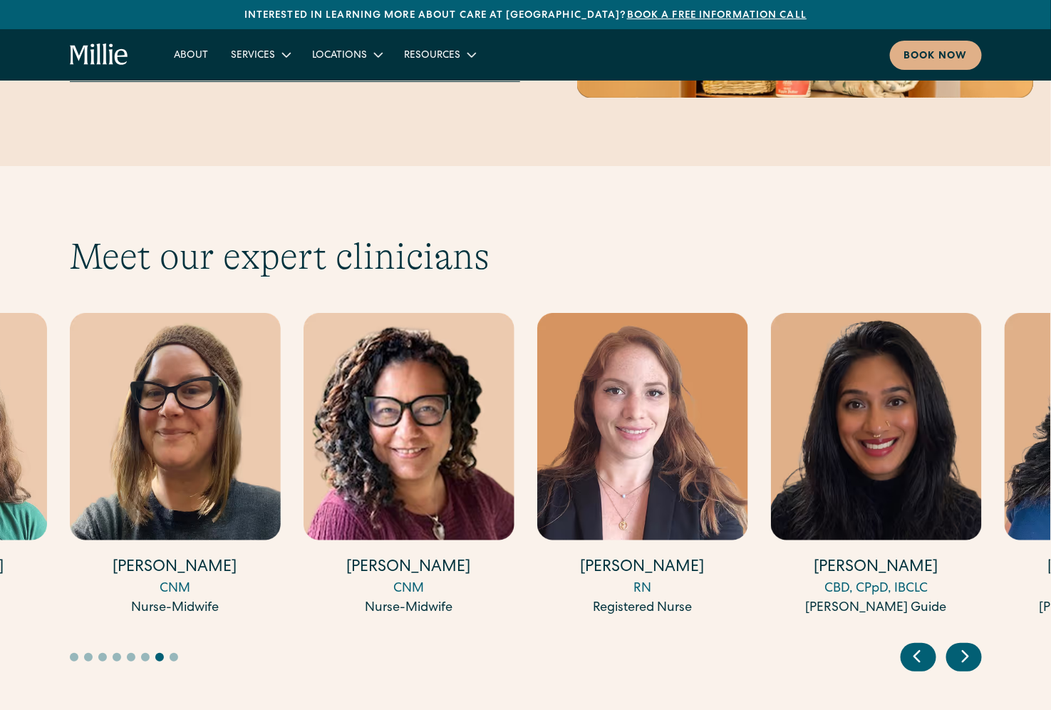
click at [909, 645] on icon "Previous slide" at bounding box center [916, 656] width 21 height 22
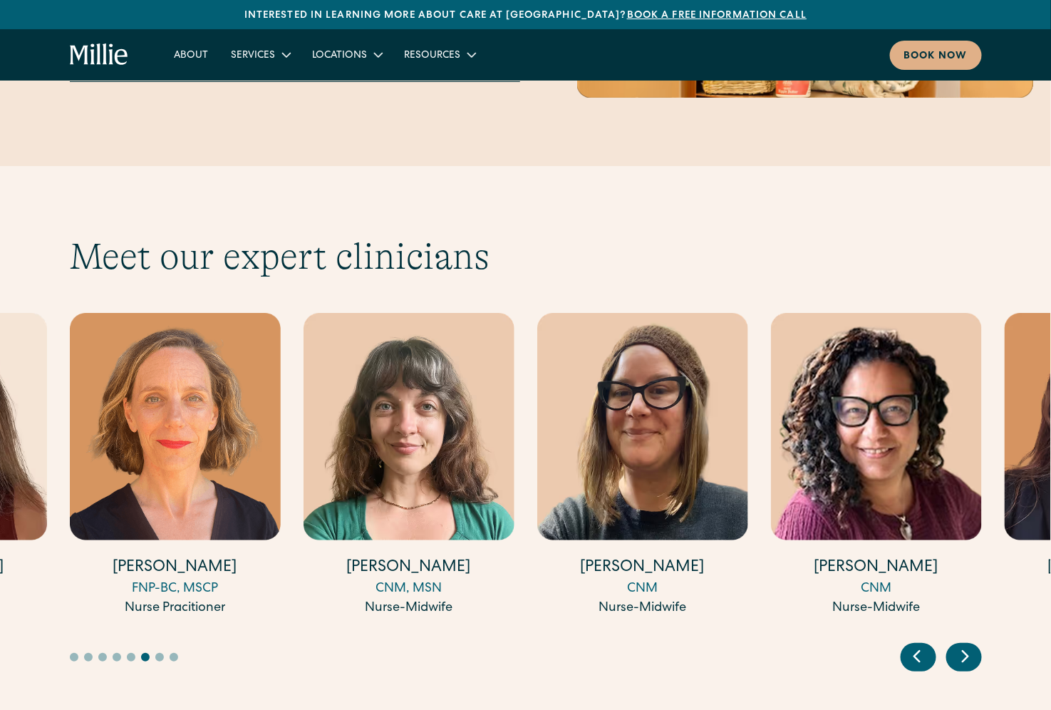
click at [909, 645] on icon "Previous slide" at bounding box center [916, 656] width 21 height 22
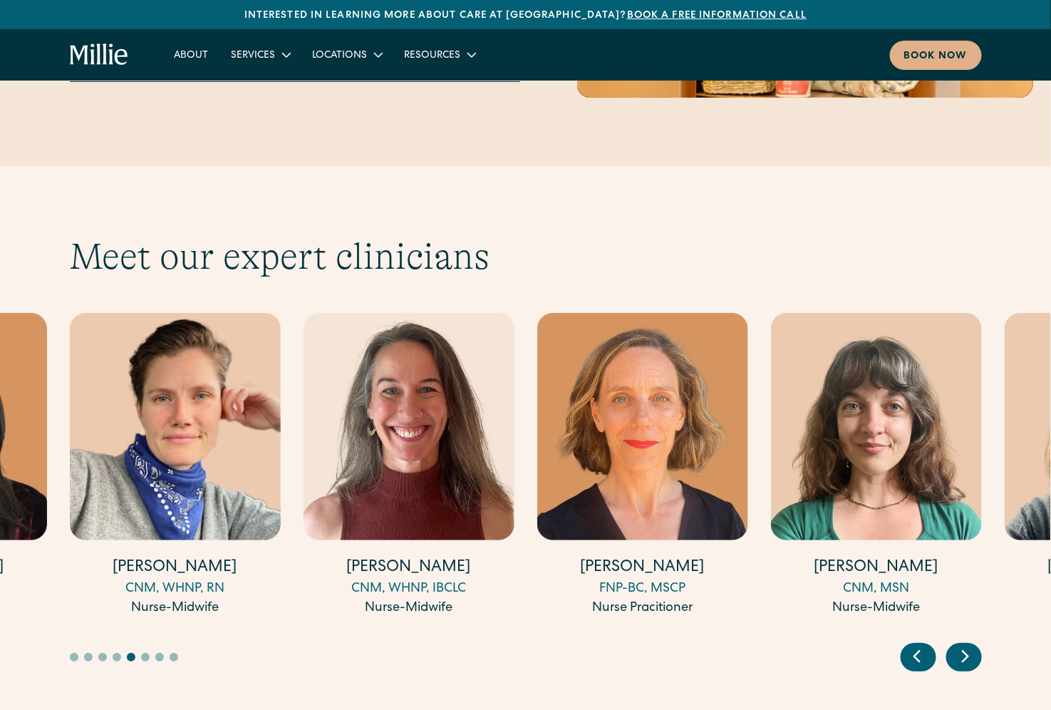
click at [909, 645] on icon "Previous slide" at bounding box center [916, 656] width 21 height 22
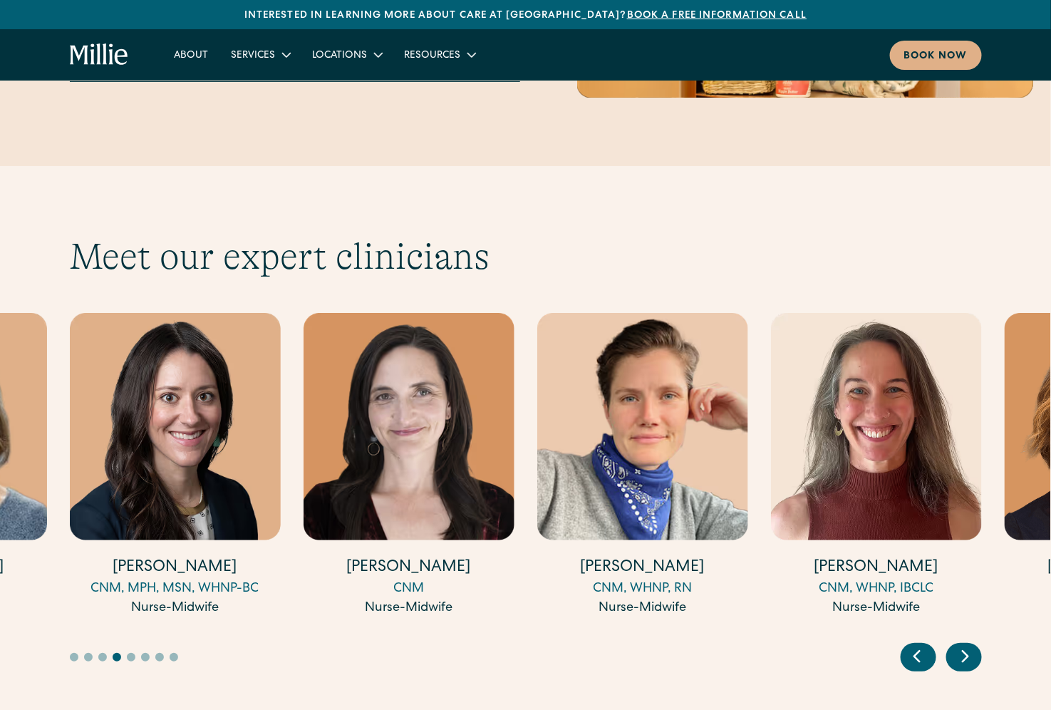
click at [909, 645] on icon "Previous slide" at bounding box center [916, 656] width 21 height 22
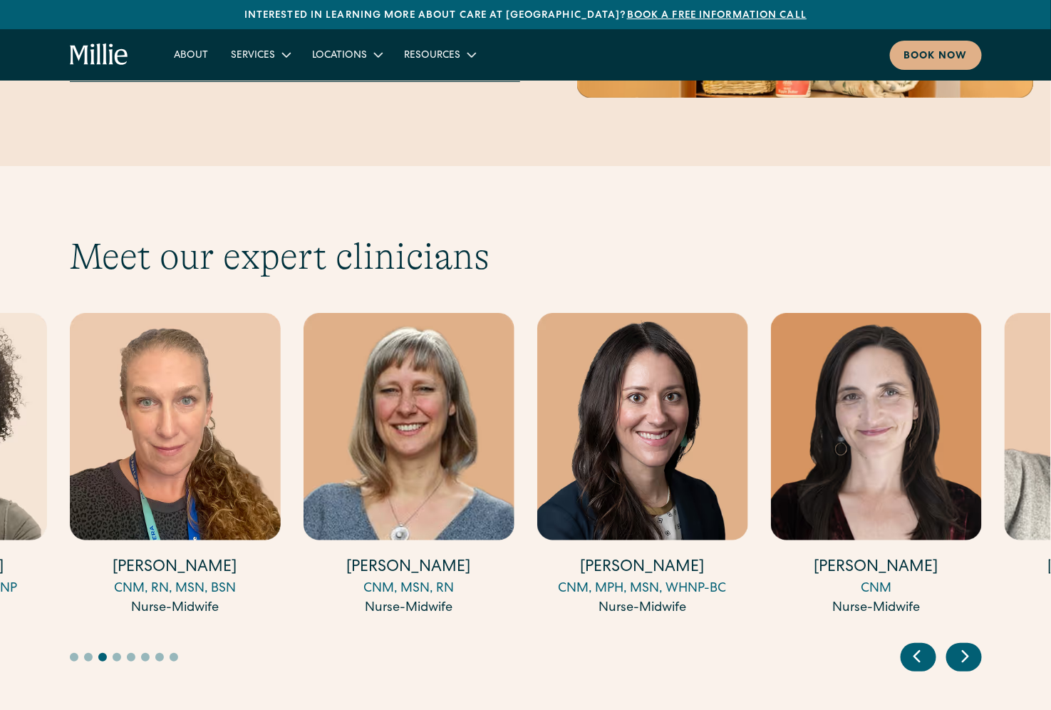
click at [909, 645] on icon "Previous slide" at bounding box center [916, 656] width 21 height 22
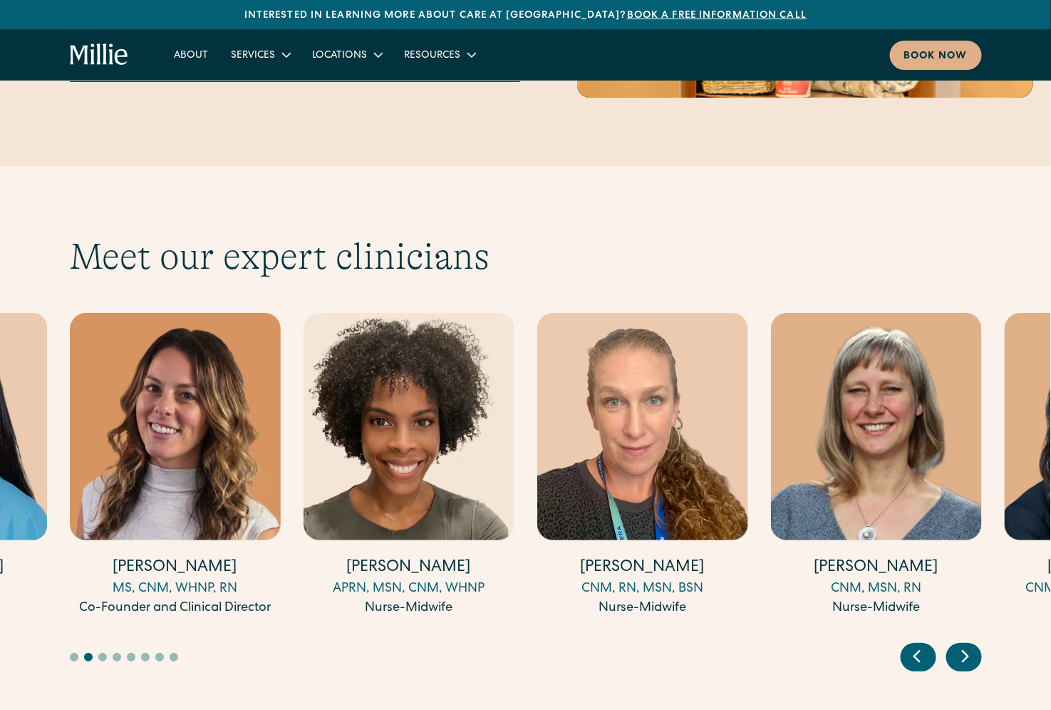
click at [909, 645] on icon "Previous slide" at bounding box center [916, 656] width 21 height 22
